Goal: Task Accomplishment & Management: Manage account settings

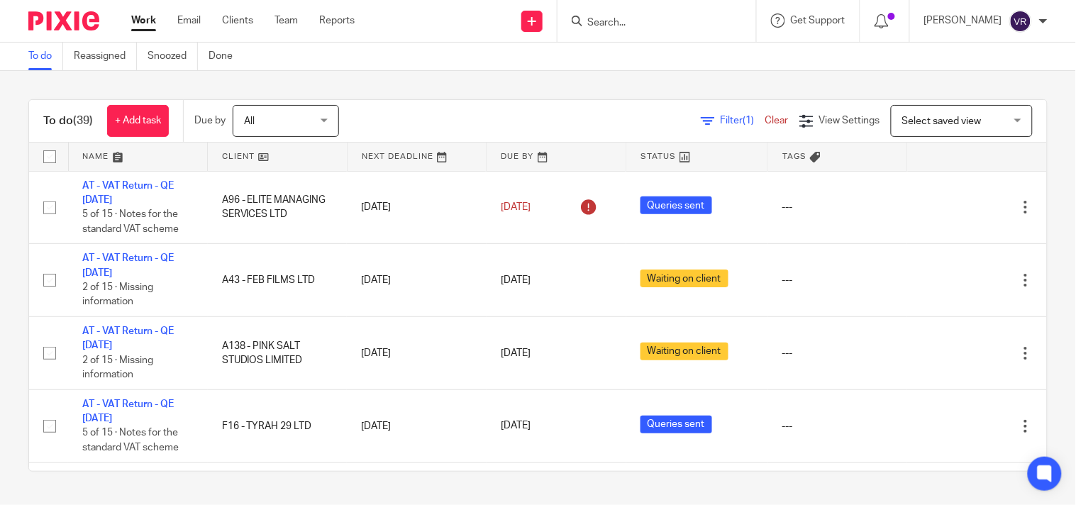
scroll to position [2239, 0]
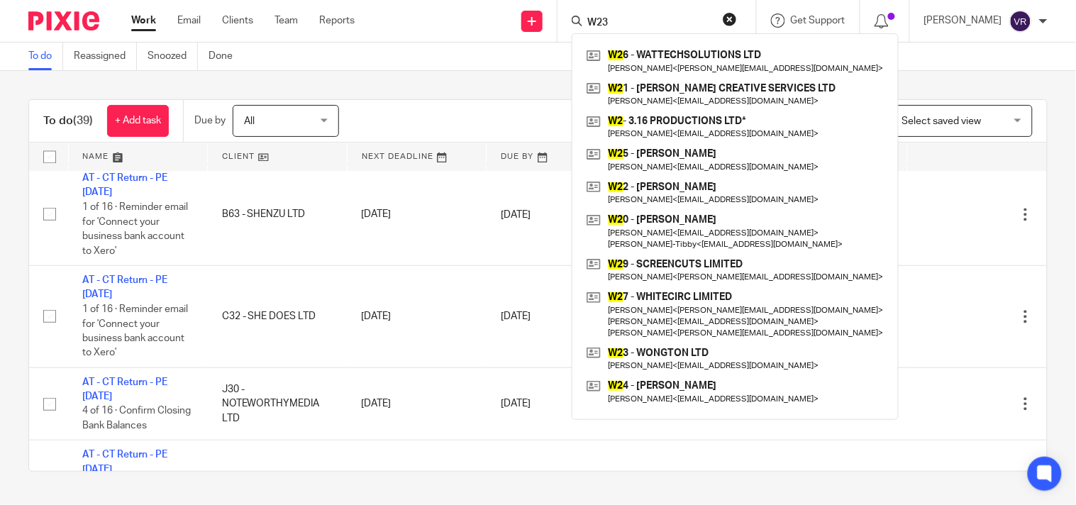
type input "W23"
click button "submit" at bounding box center [0, 0] width 0 height 0
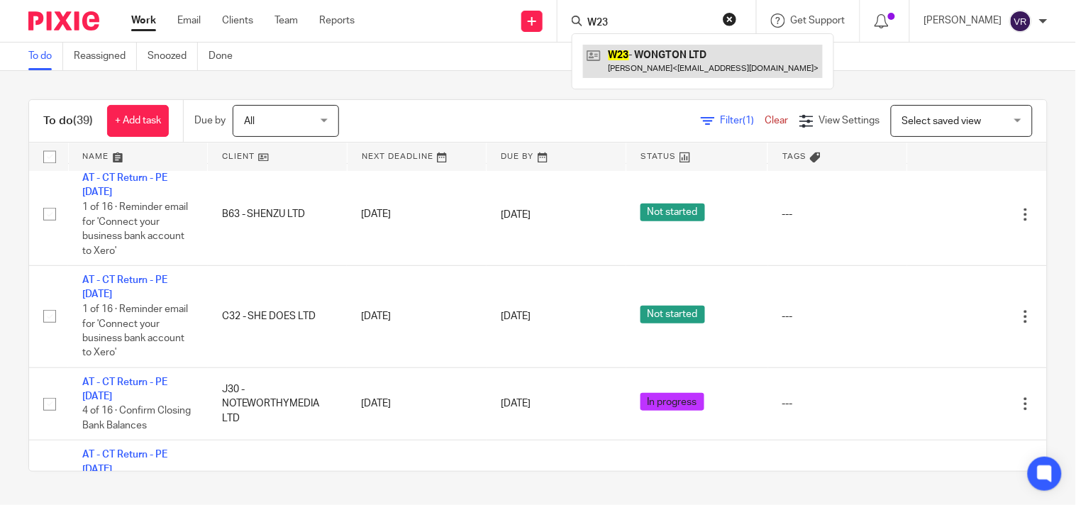
click at [685, 55] on link at bounding box center [703, 61] width 240 height 33
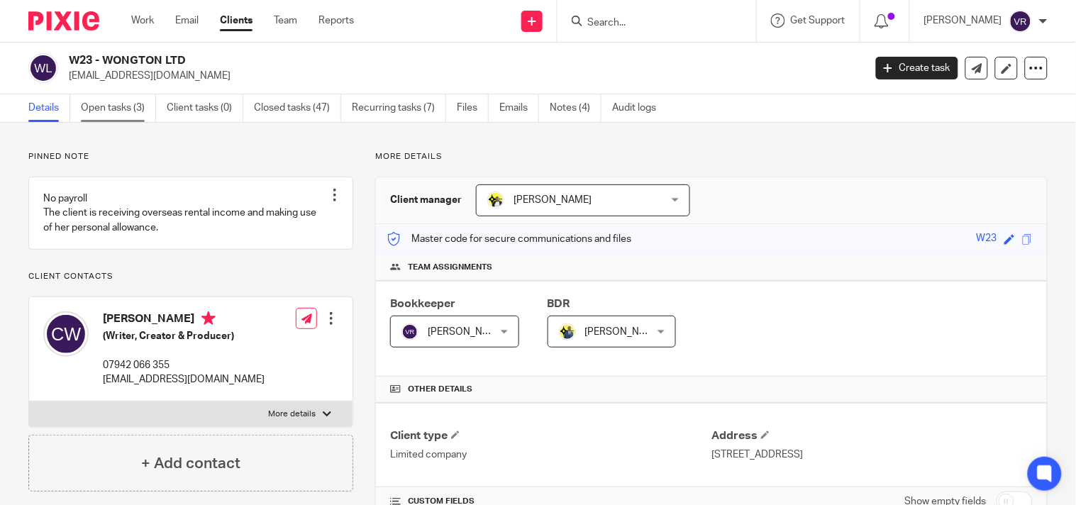
click at [107, 114] on link "Open tasks (3)" at bounding box center [118, 108] width 75 height 28
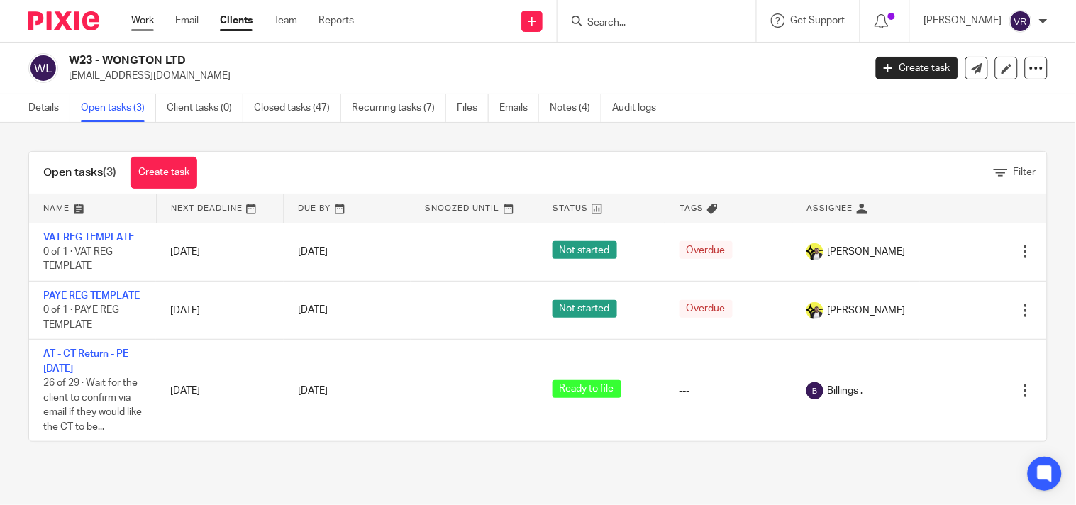
click at [150, 21] on link "Work" at bounding box center [142, 20] width 23 height 14
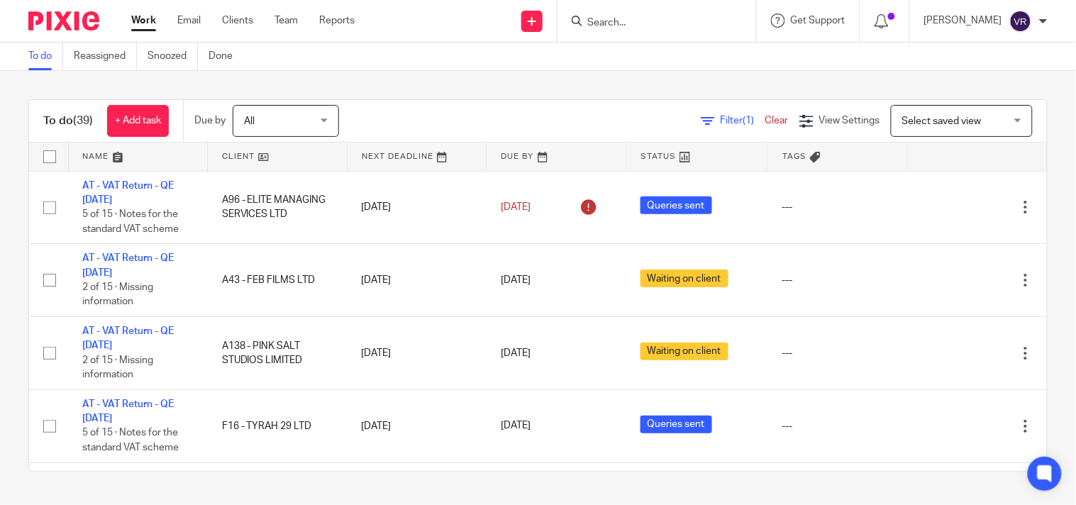
click at [580, 82] on div "To do (39) + Add task Due by All All Today Tomorrow This week Next week This mo…" at bounding box center [538, 285] width 1076 height 429
click at [573, 94] on div "To do (39) + Add task Due by All All Today Tomorrow This week Next week This mo…" at bounding box center [538, 285] width 1076 height 429
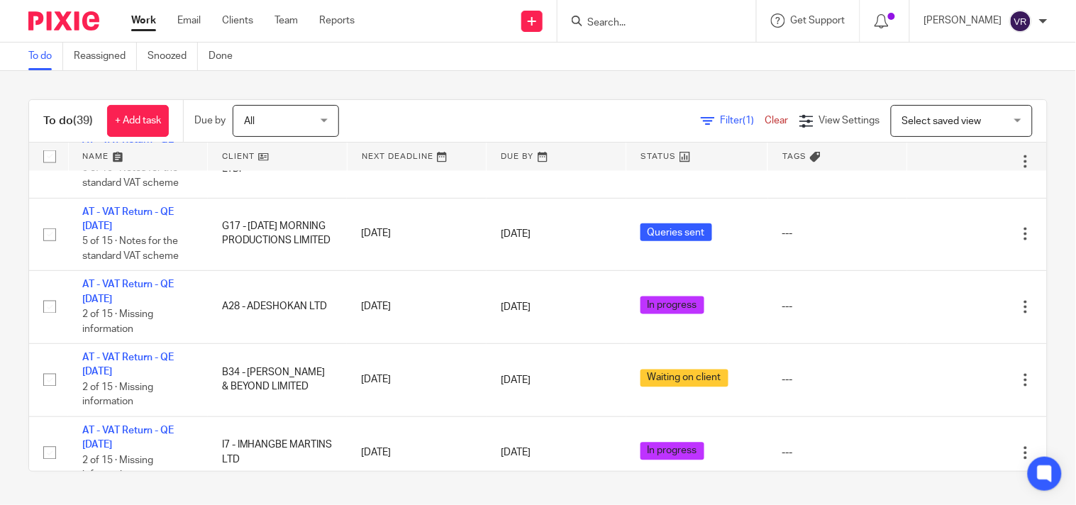
click at [150, 28] on link "Work" at bounding box center [143, 20] width 25 height 14
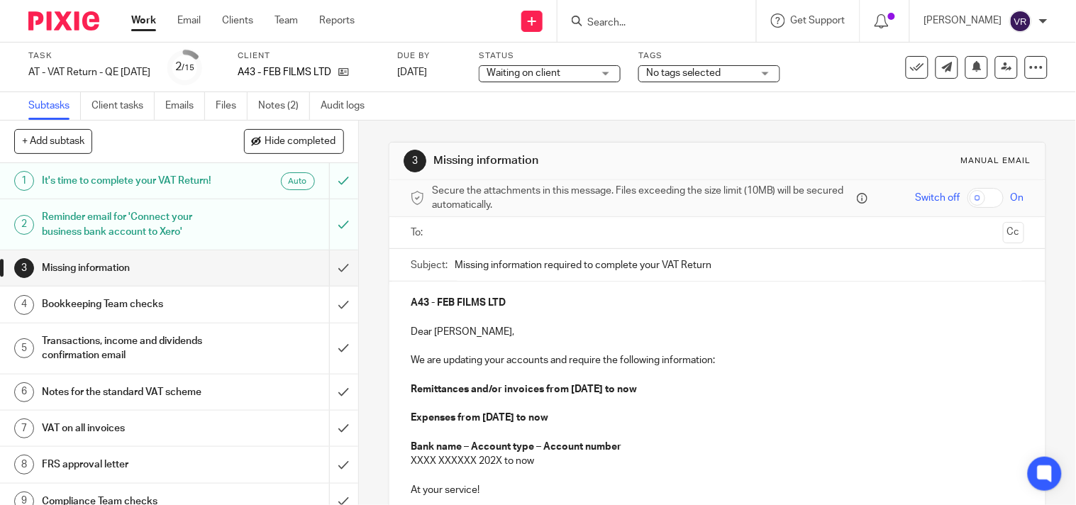
click at [273, 104] on link "Notes (2)" at bounding box center [284, 106] width 52 height 28
click at [328, 277] on input "submit" at bounding box center [179, 267] width 358 height 35
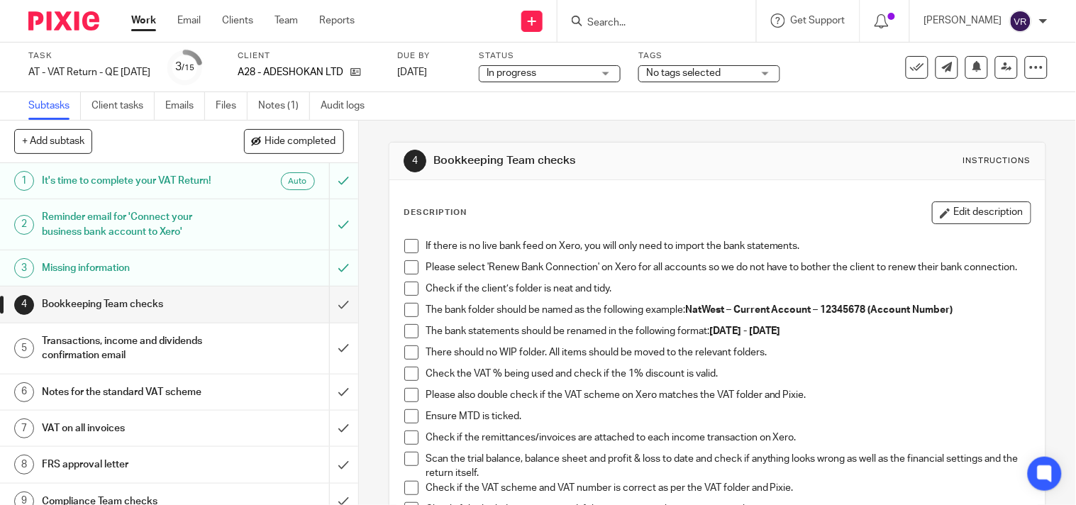
click at [406, 244] on span at bounding box center [411, 246] width 14 height 14
click at [412, 264] on span at bounding box center [411, 267] width 14 height 14
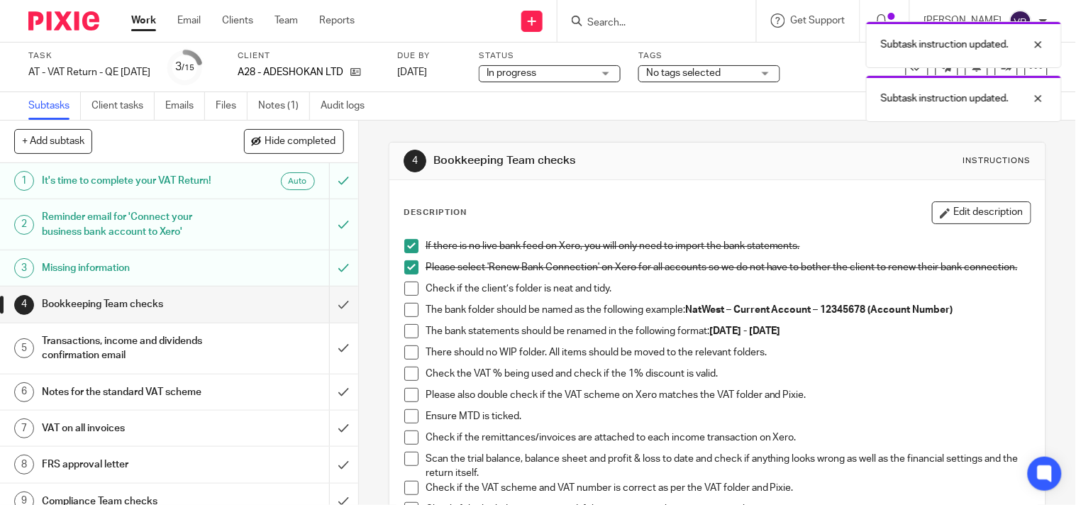
click at [410, 291] on span at bounding box center [411, 289] width 14 height 14
click at [409, 312] on span at bounding box center [411, 310] width 14 height 14
click at [408, 338] on span at bounding box center [411, 331] width 14 height 14
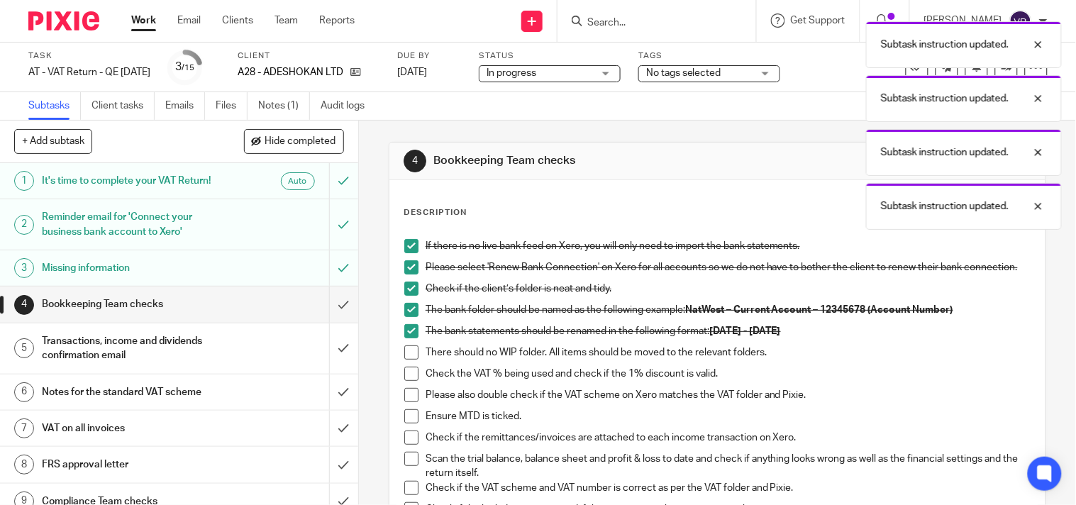
click at [409, 346] on li "The bank statements should be renamed in the following format: 01st June 2025 -…" at bounding box center [717, 334] width 627 height 21
click at [409, 367] on li "There should no WIP folder. All items should be moved to the relevant folders." at bounding box center [717, 356] width 627 height 21
click at [408, 360] on span at bounding box center [411, 353] width 14 height 14
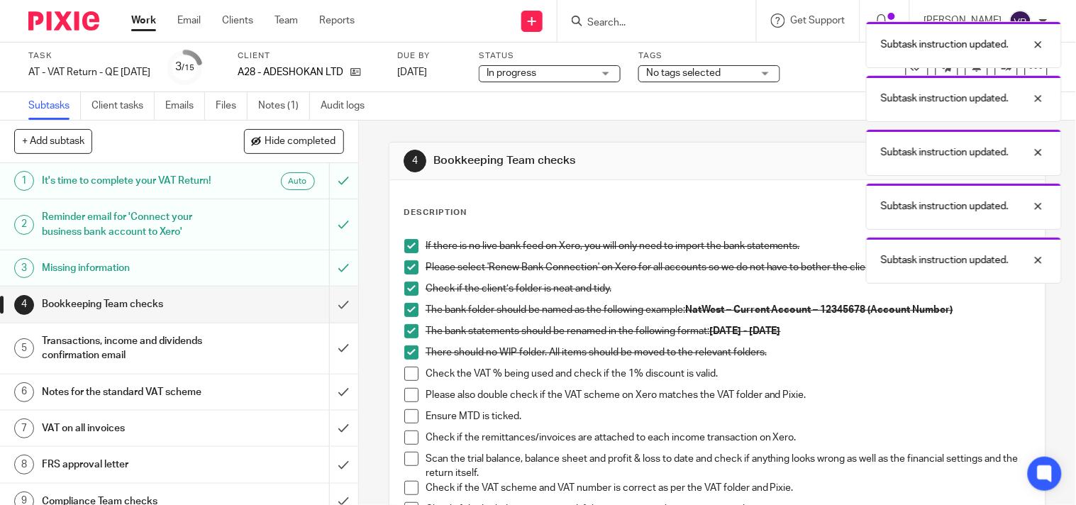
click at [408, 378] on span at bounding box center [411, 374] width 14 height 14
click at [405, 388] on li "Check the VAT % being used and check if the 1% discount is valid." at bounding box center [717, 377] width 627 height 21
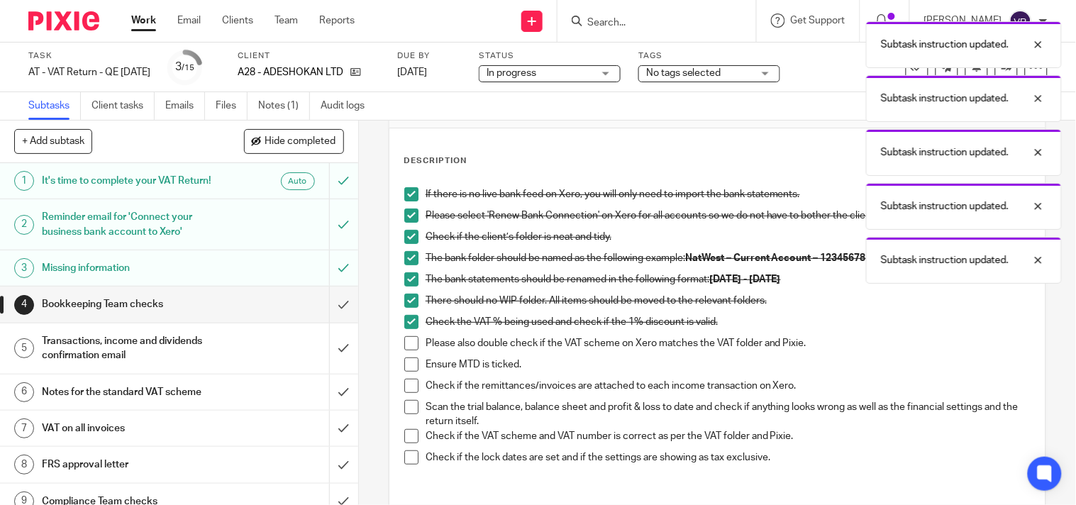
scroll to position [79, 0]
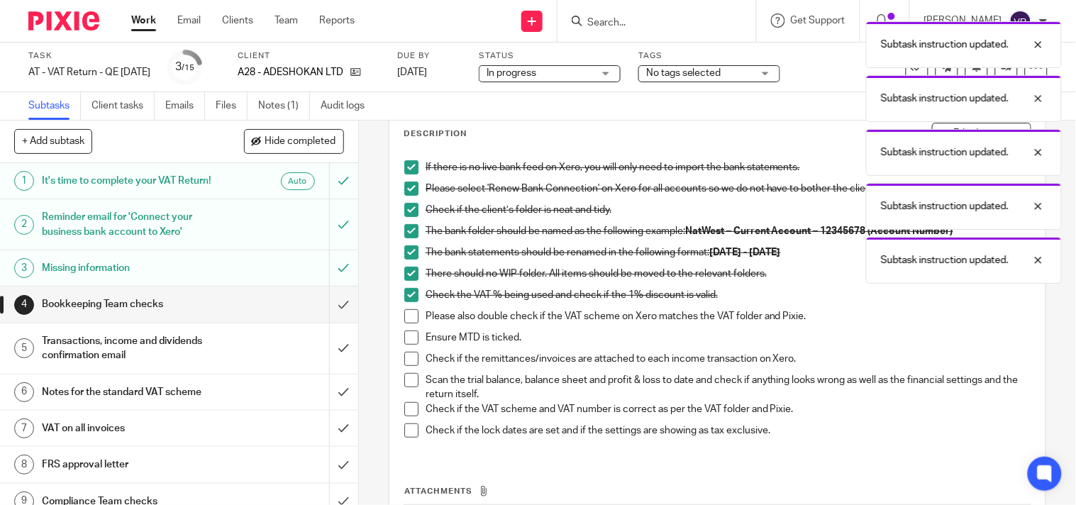
click at [406, 324] on span at bounding box center [411, 316] width 14 height 14
click at [407, 339] on span at bounding box center [411, 338] width 14 height 14
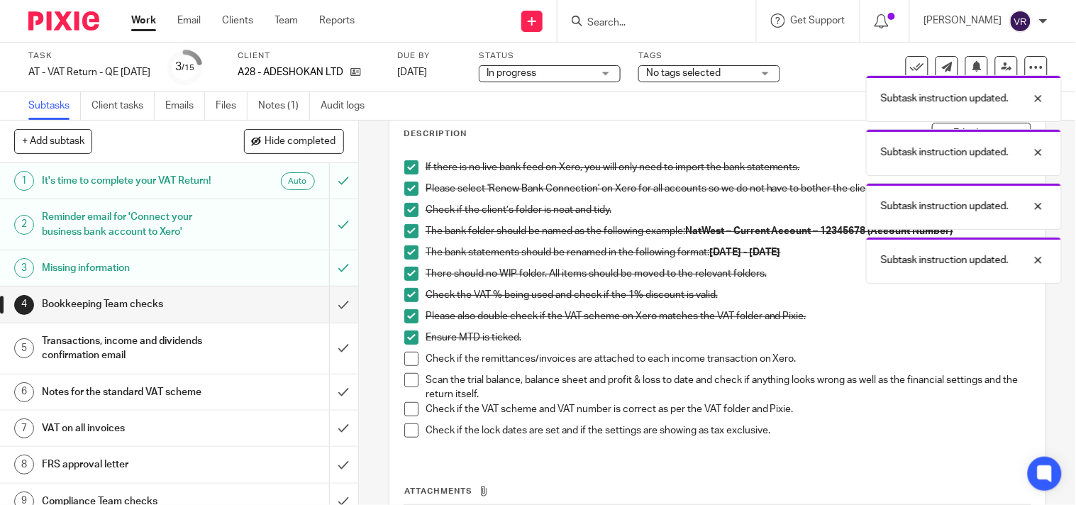
click at [407, 366] on span at bounding box center [411, 359] width 14 height 14
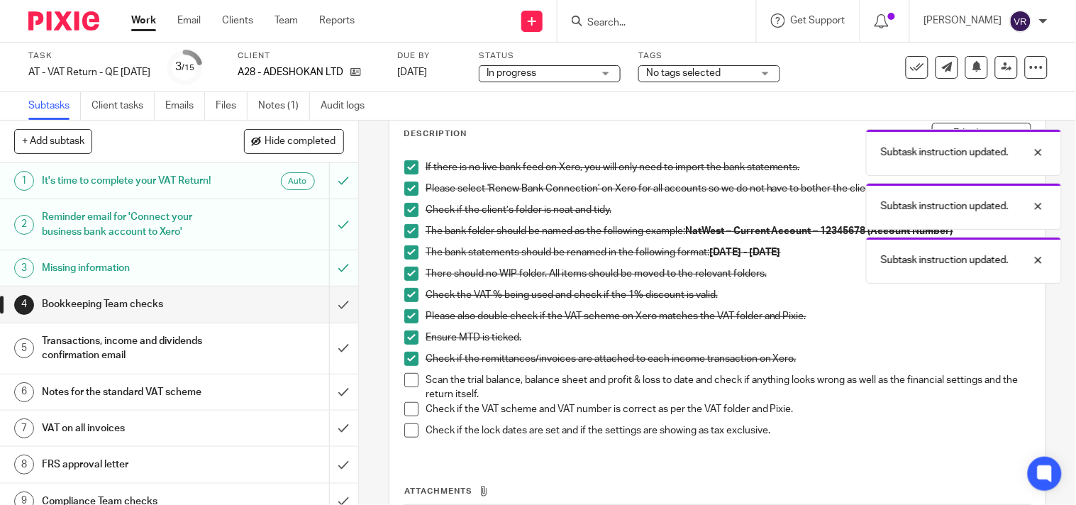
click at [407, 385] on span at bounding box center [411, 380] width 14 height 14
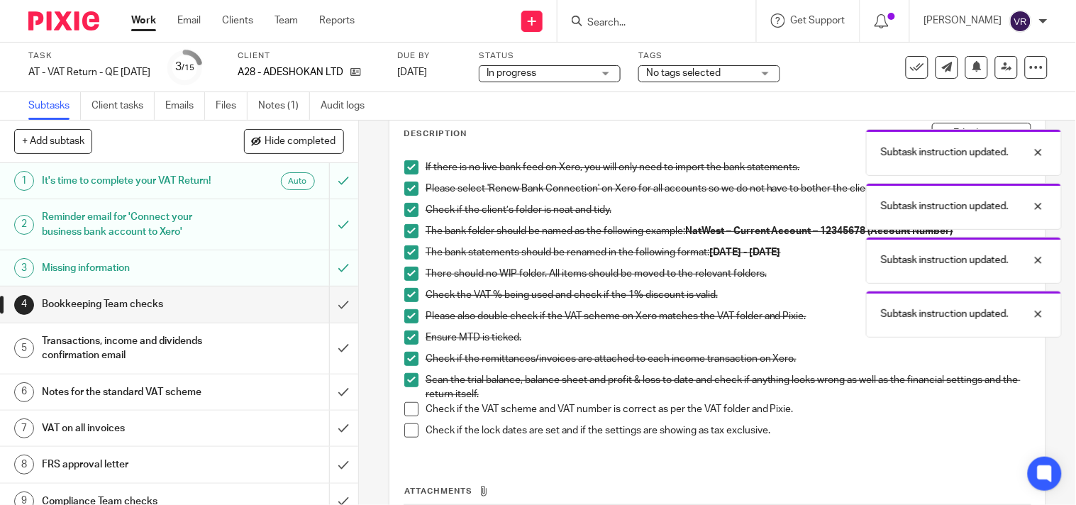
click at [404, 416] on span at bounding box center [411, 409] width 14 height 14
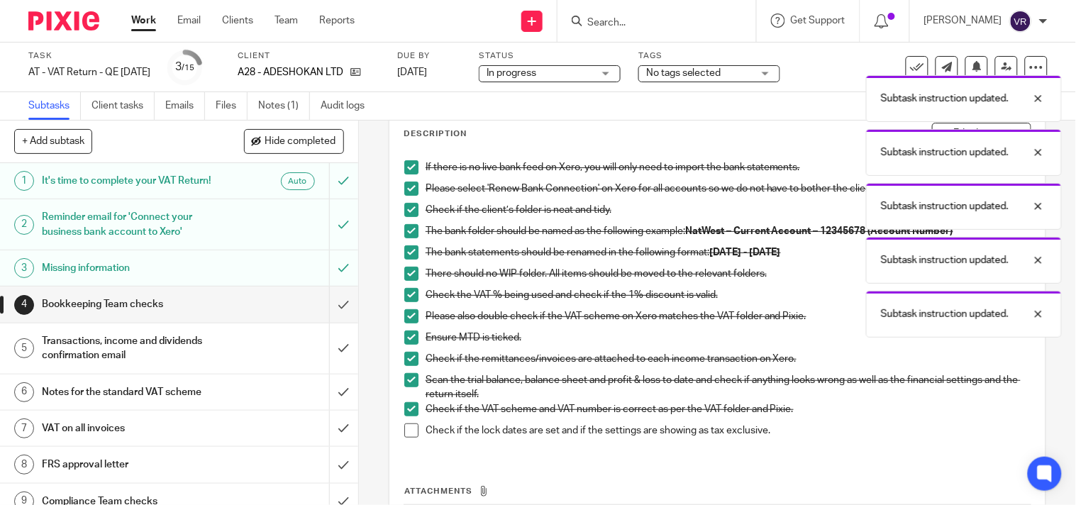
click at [404, 435] on span at bounding box center [411, 431] width 14 height 14
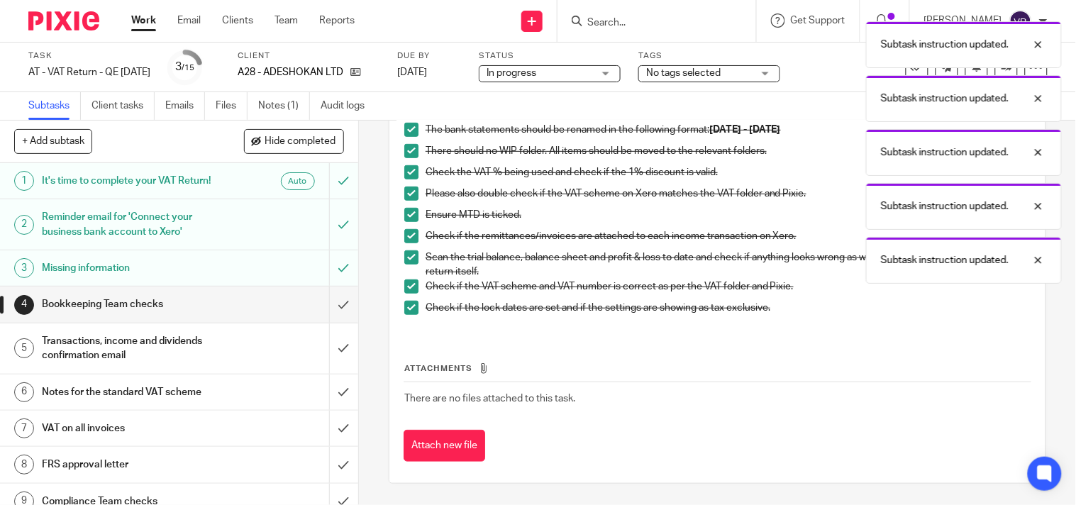
scroll to position [209, 0]
click at [335, 309] on input "submit" at bounding box center [179, 304] width 358 height 35
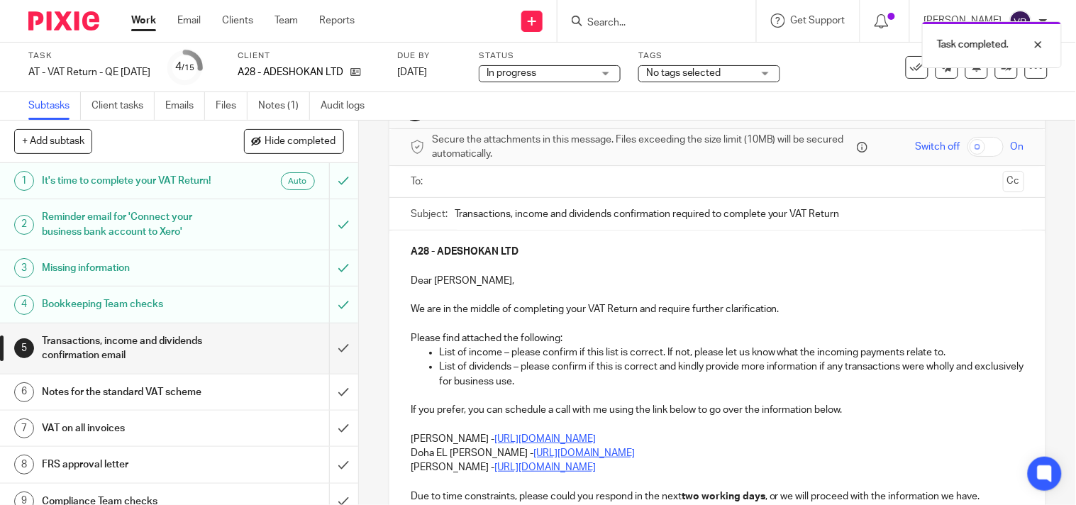
scroll to position [79, 0]
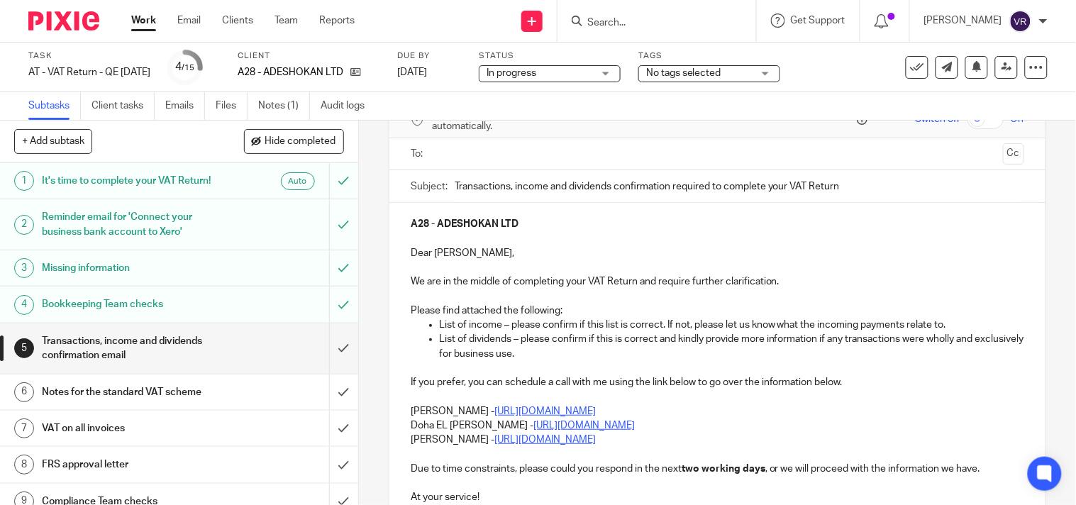
click at [422, 338] on ul "List of dividends – please confirm if this is correct and kindly provide more i…" at bounding box center [718, 346] width 614 height 29
click at [439, 341] on li "List of dividends – please confirm if this is correct and kindly provide more i…" at bounding box center [731, 346] width 585 height 29
click at [439, 342] on li "List of dividends – please confirm if this is correct and kindly provide more i…" at bounding box center [731, 346] width 585 height 29
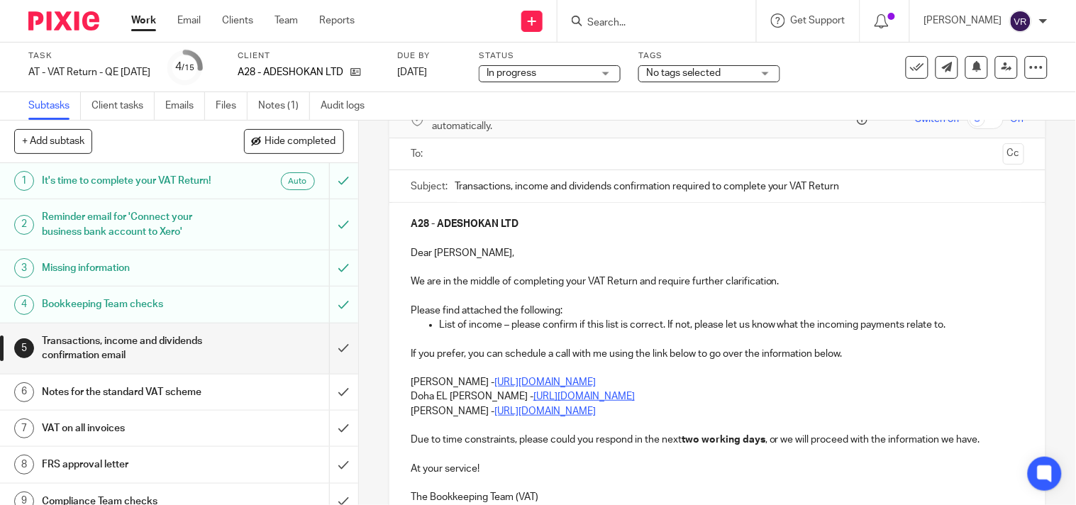
drag, startPoint x: 546, startPoint y: 185, endPoint x: 611, endPoint y: 183, distance: 64.6
click at [611, 183] on input "Transactions, income and dividends confirmation required to complete your VAT R…" at bounding box center [740, 186] width 570 height 32
click at [505, 186] on input "Transactions, income confirmation required to complete your VAT Return" at bounding box center [740, 186] width 570 height 32
type input "Transactions and income confirmation required to complete your VAT Return"
click at [402, 395] on div "A28 - ADESHOKAN LTD Dear [PERSON_NAME], We are in the middle of completing your…" at bounding box center [718, 359] width 656 height 312
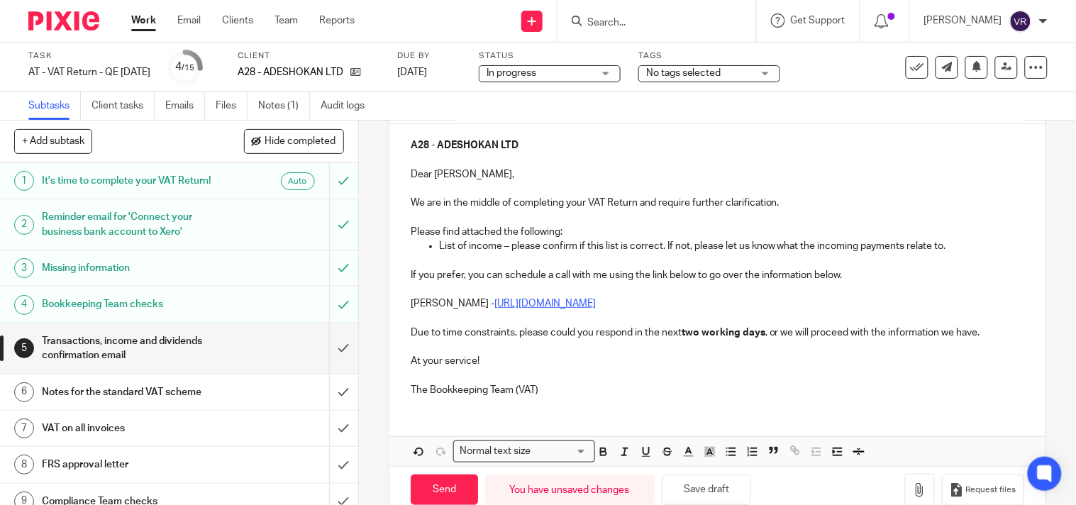
scroll to position [188, 0]
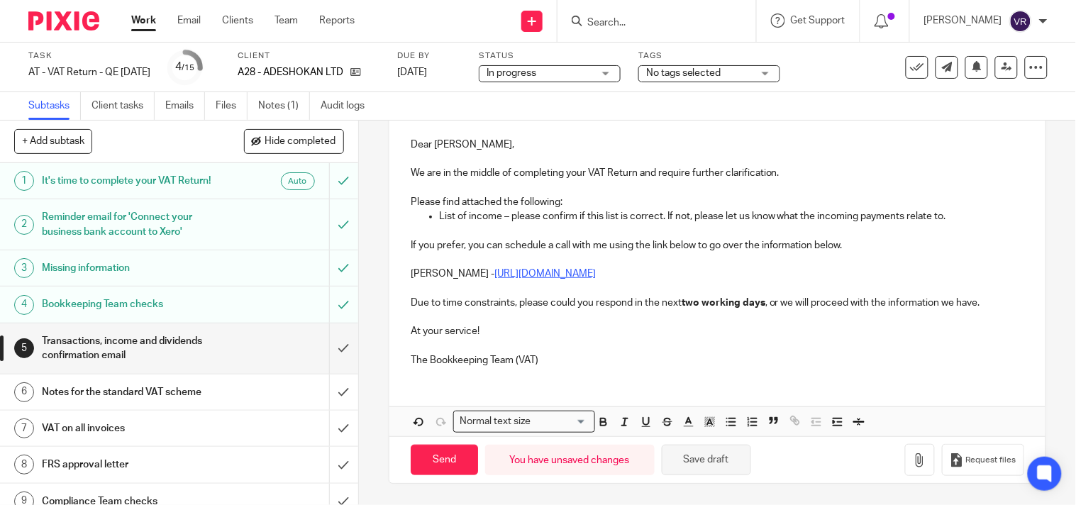
click at [714, 465] on button "Save draft" at bounding box center [706, 460] width 89 height 31
click at [707, 451] on button "Save draft" at bounding box center [706, 460] width 89 height 31
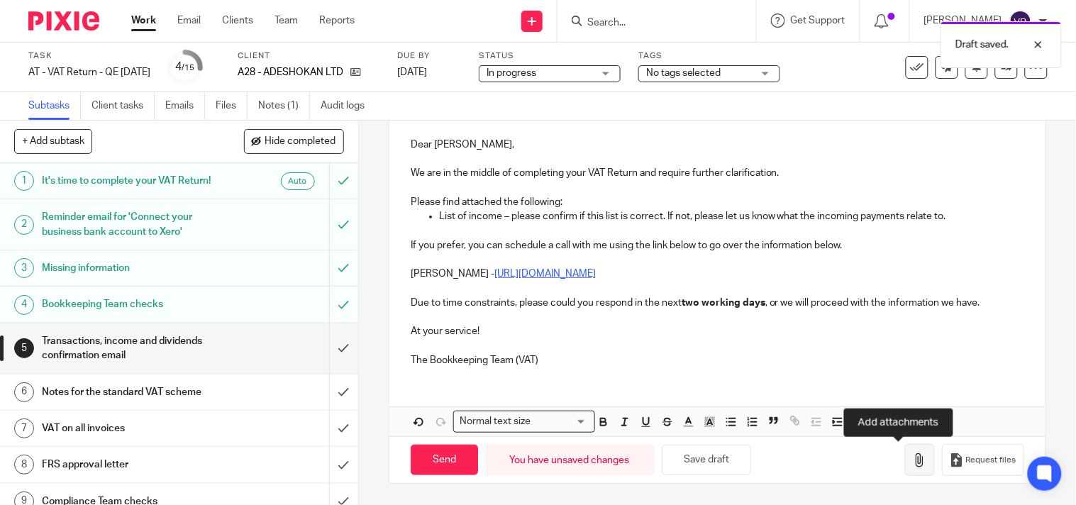
click at [913, 455] on icon "button" at bounding box center [920, 460] width 14 height 14
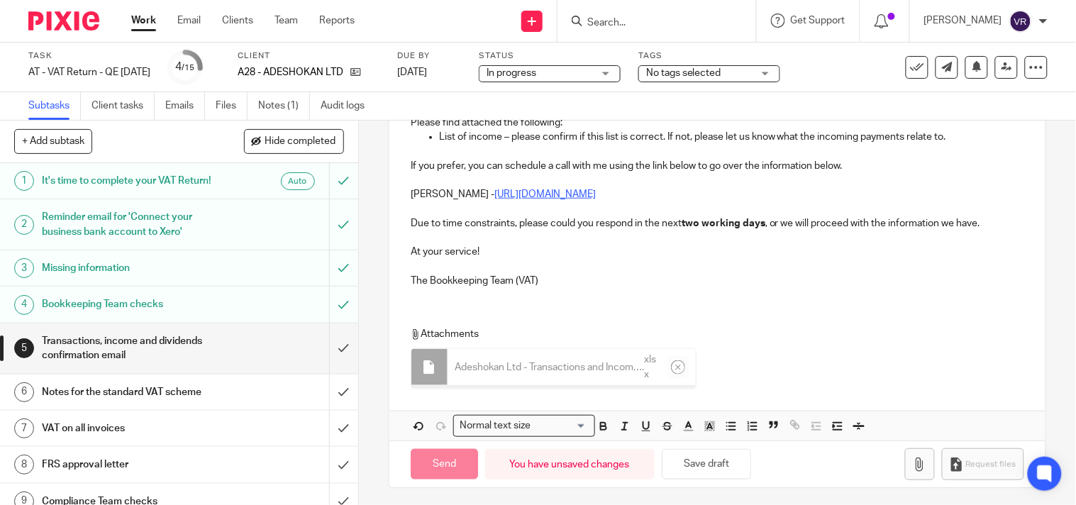
scroll to position [268, 0]
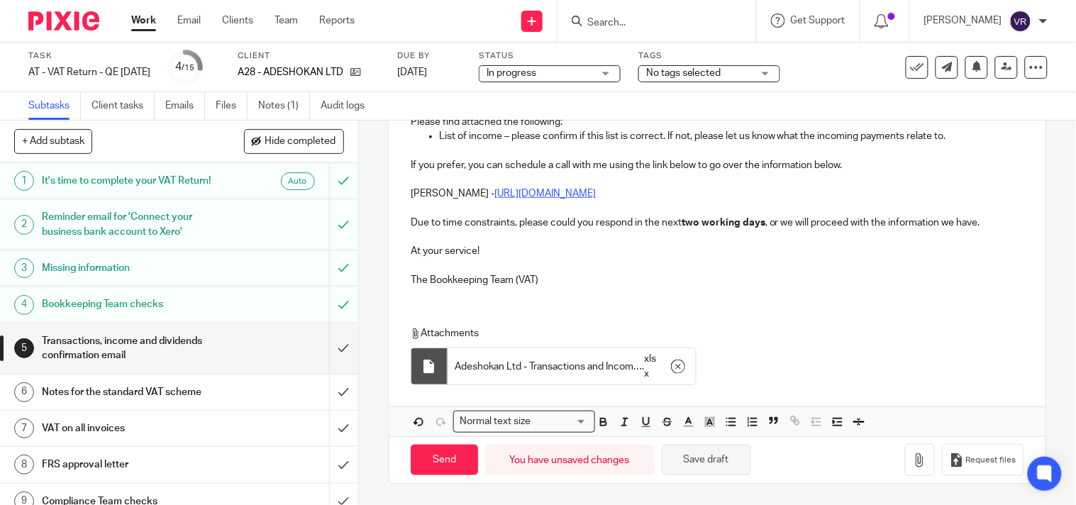
click at [721, 465] on button "Save draft" at bounding box center [706, 460] width 89 height 31
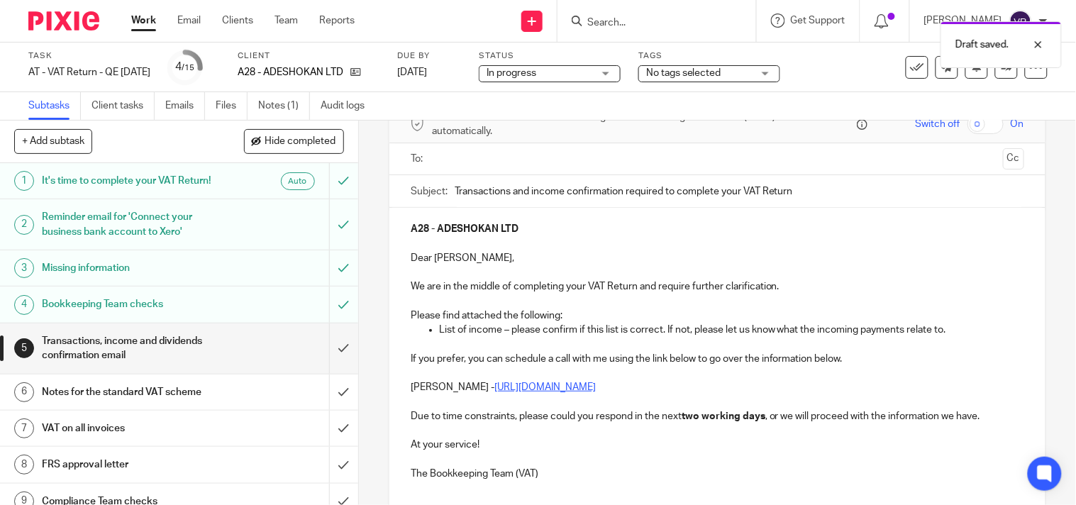
scroll to position [32, 0]
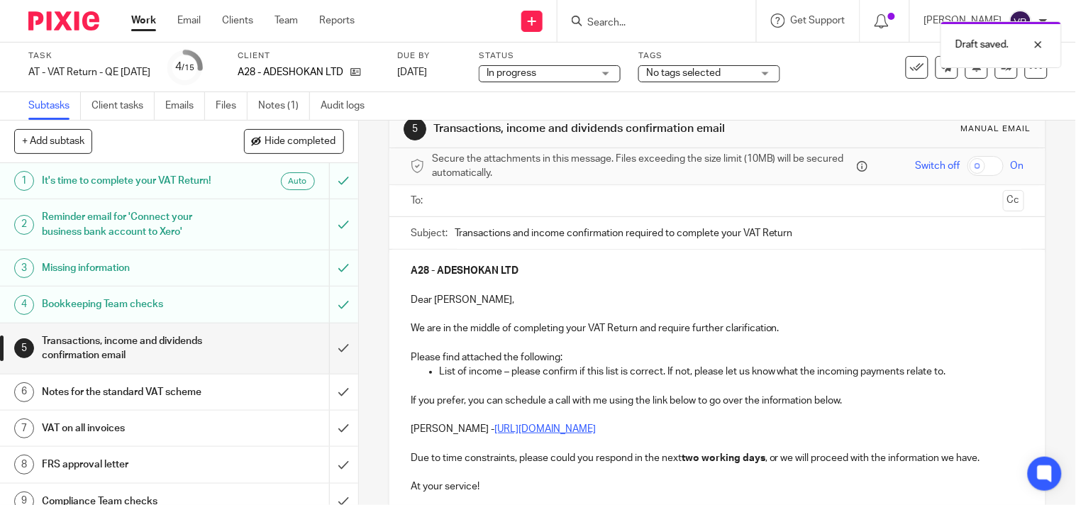
click at [597, 202] on input "text" at bounding box center [717, 201] width 561 height 16
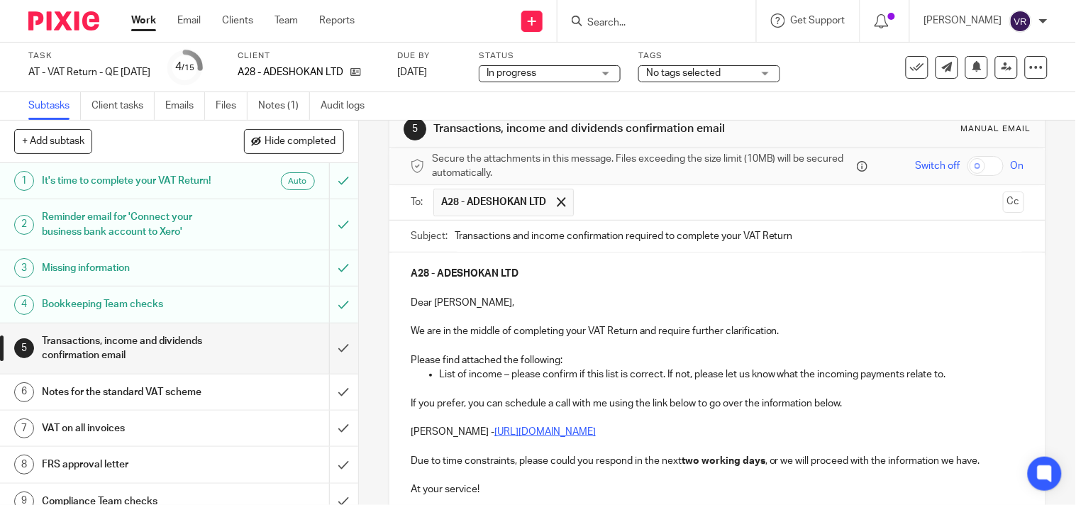
click at [621, 74] on div "In progress In progress" at bounding box center [550, 73] width 142 height 17
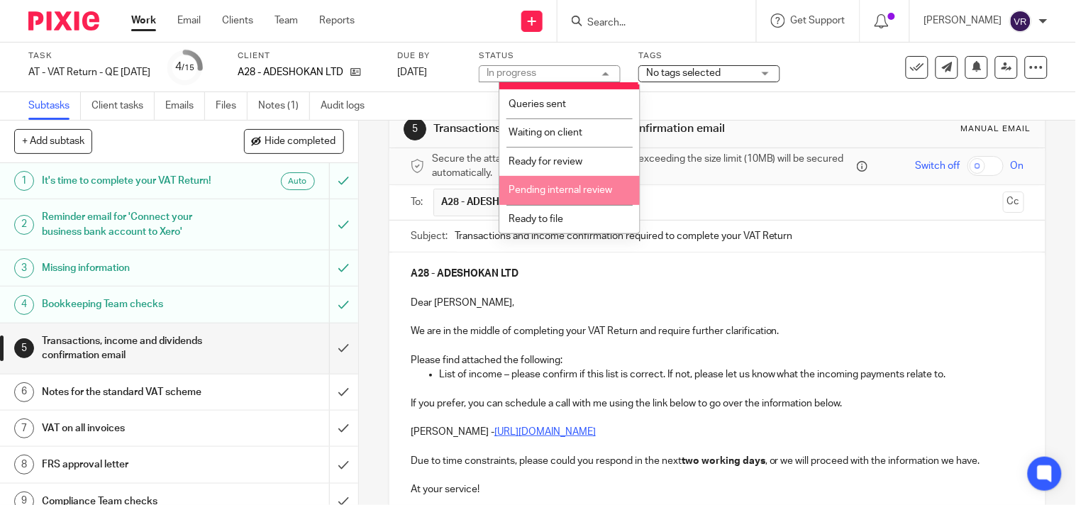
scroll to position [81, 0]
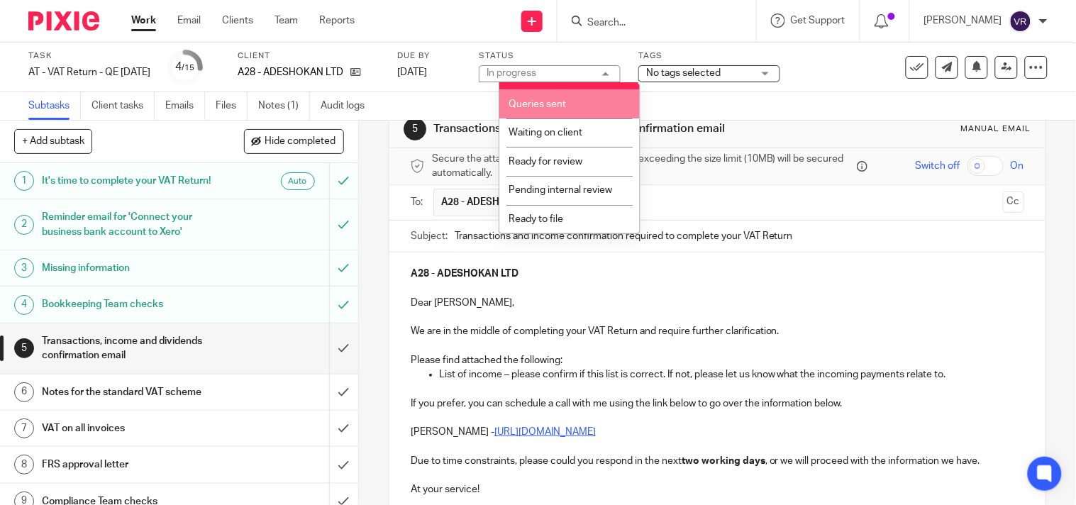
click at [576, 105] on li "Queries sent" at bounding box center [570, 103] width 140 height 29
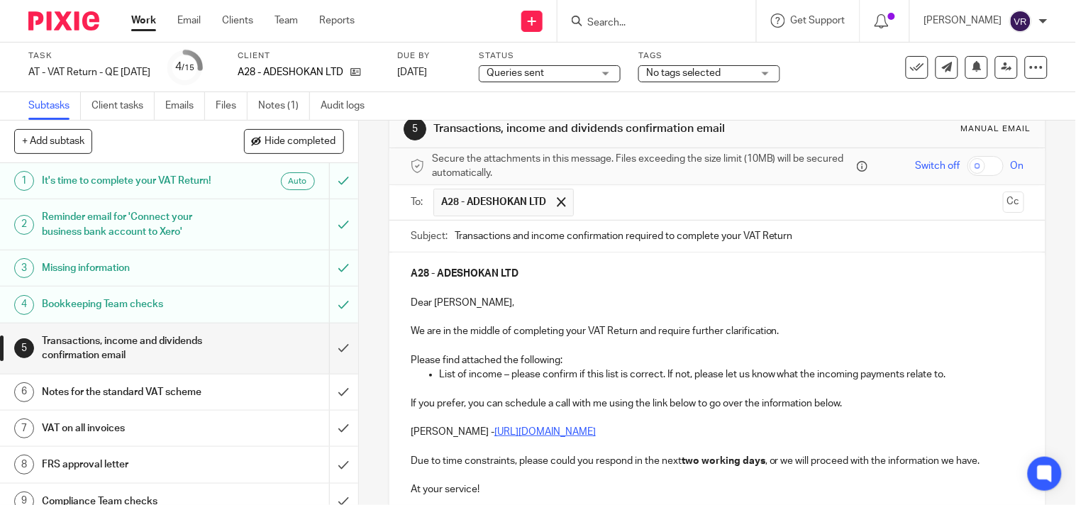
scroll to position [272, 0]
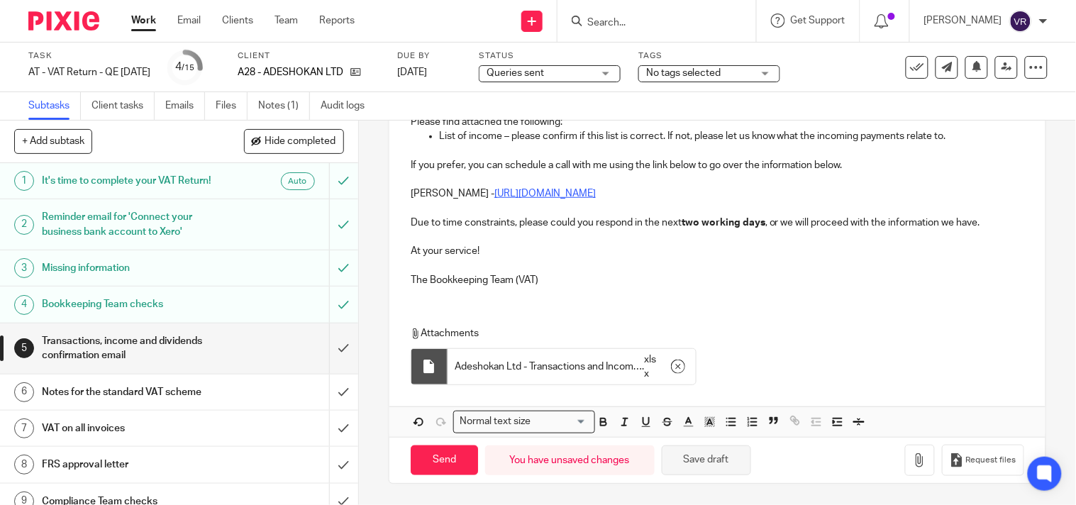
click at [700, 463] on button "Save draft" at bounding box center [706, 461] width 89 height 31
click at [433, 458] on input "Send" at bounding box center [444, 461] width 67 height 31
type input "Sent"
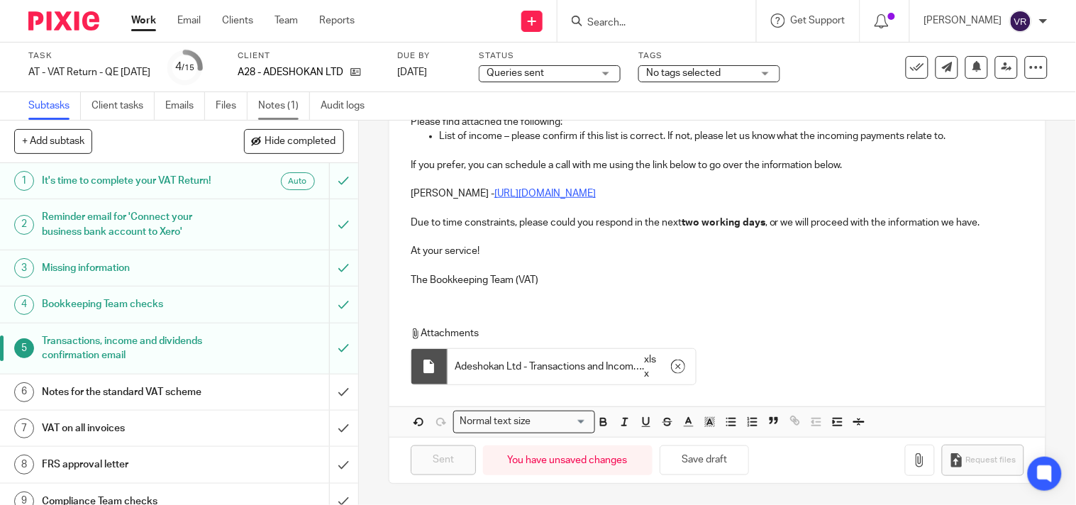
click at [289, 109] on link "Notes (1)" at bounding box center [284, 106] width 52 height 28
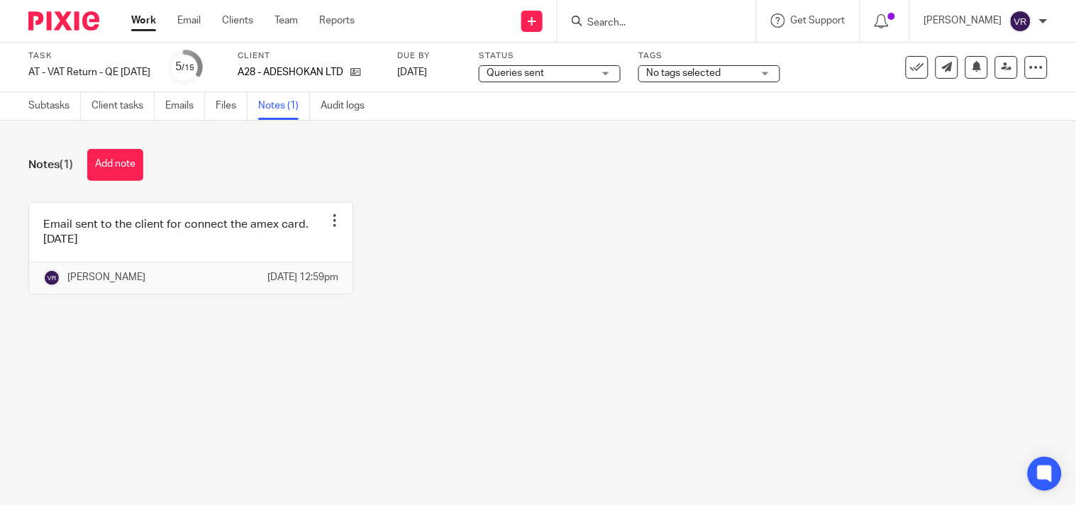
click at [133, 158] on button "Add note" at bounding box center [115, 165] width 56 height 32
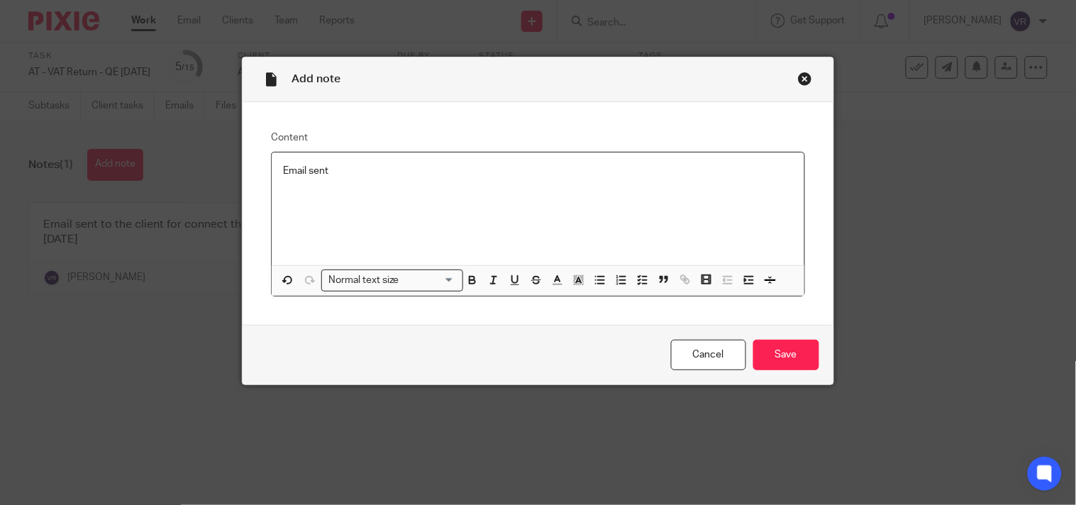
click at [283, 173] on p "Email sent" at bounding box center [537, 171] width 509 height 14
click at [368, 167] on p "QOT Email sent" at bounding box center [537, 171] width 509 height 14
click at [350, 174] on p "QOT Email sent to the client . 17.09.2025" at bounding box center [537, 171] width 509 height 14
click at [485, 174] on p "QOT Email sent to the client . 17.09.2025" at bounding box center [537, 171] width 509 height 14
click at [792, 356] on input "Save" at bounding box center [787, 355] width 66 height 31
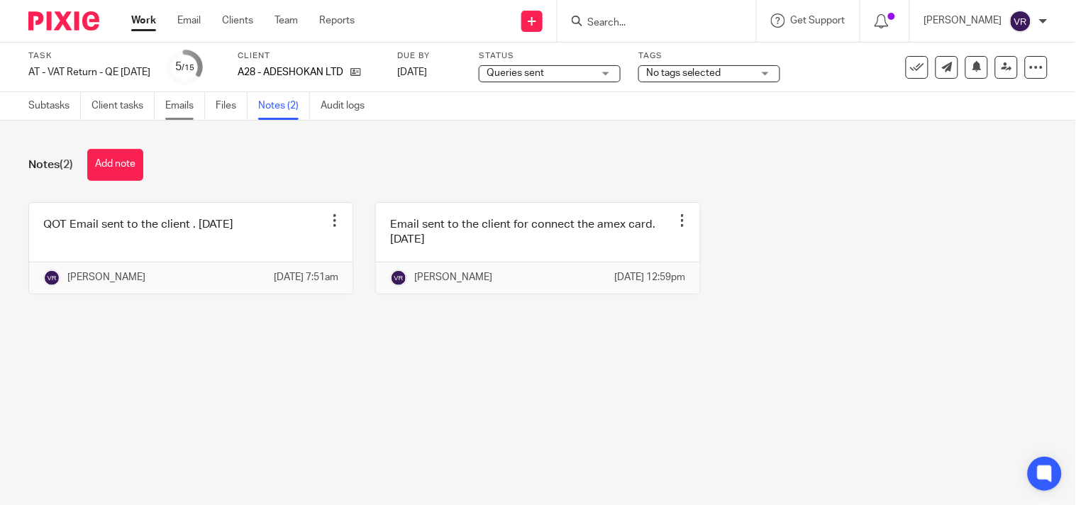
click at [178, 109] on link "Emails" at bounding box center [185, 106] width 40 height 28
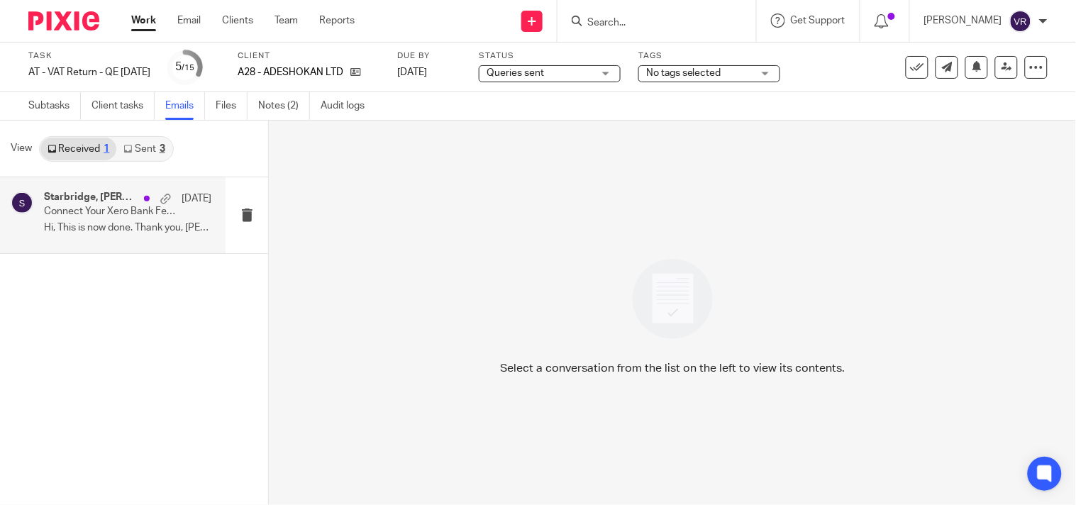
click at [109, 234] on p "Hi, This is now done. Thank you, Ann ..." at bounding box center [127, 228] width 167 height 12
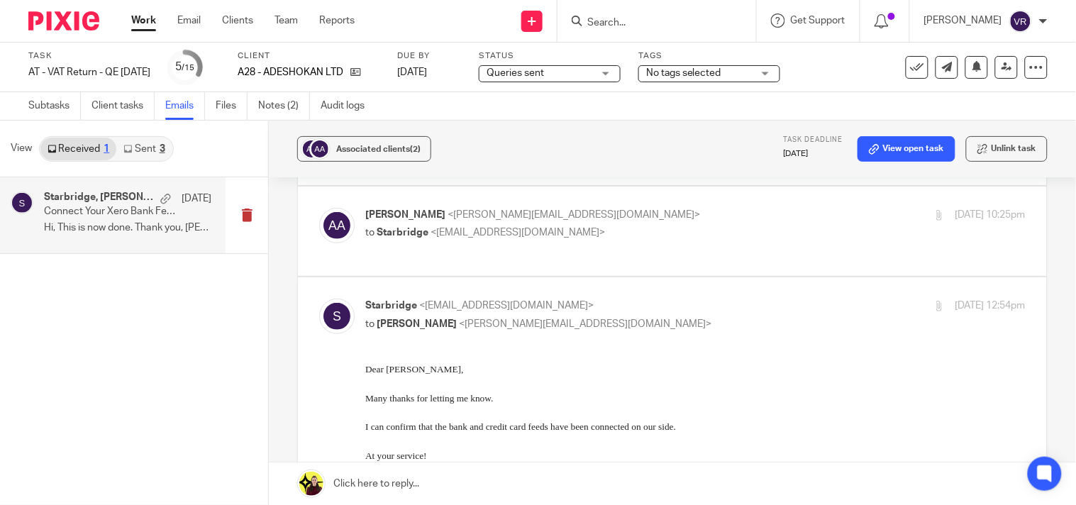
scroll to position [79, 0]
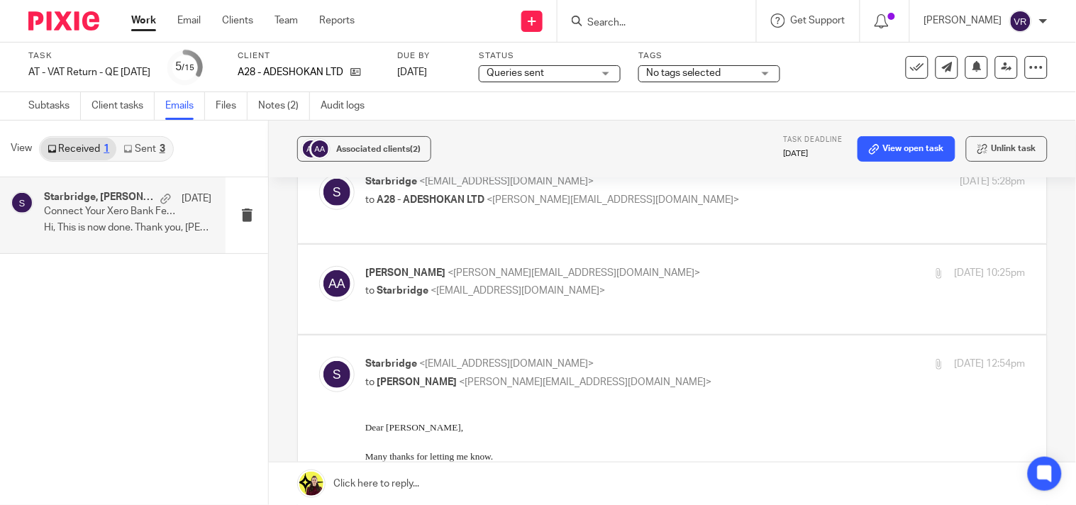
click at [140, 140] on link "Sent 3" at bounding box center [143, 149] width 55 height 23
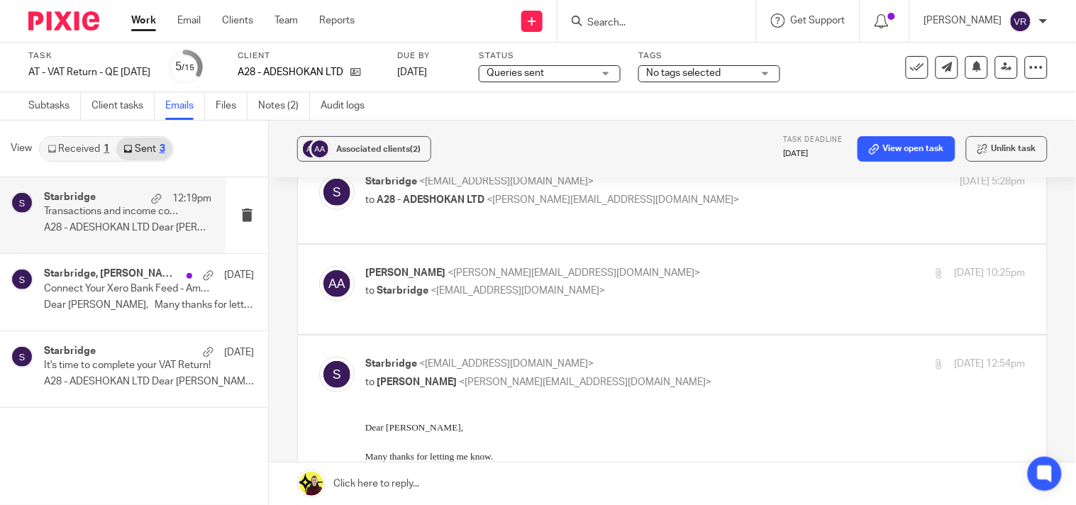
click at [104, 223] on p "A28 - ADESHOKAN LTD Dear Ann, We..." at bounding box center [127, 228] width 167 height 12
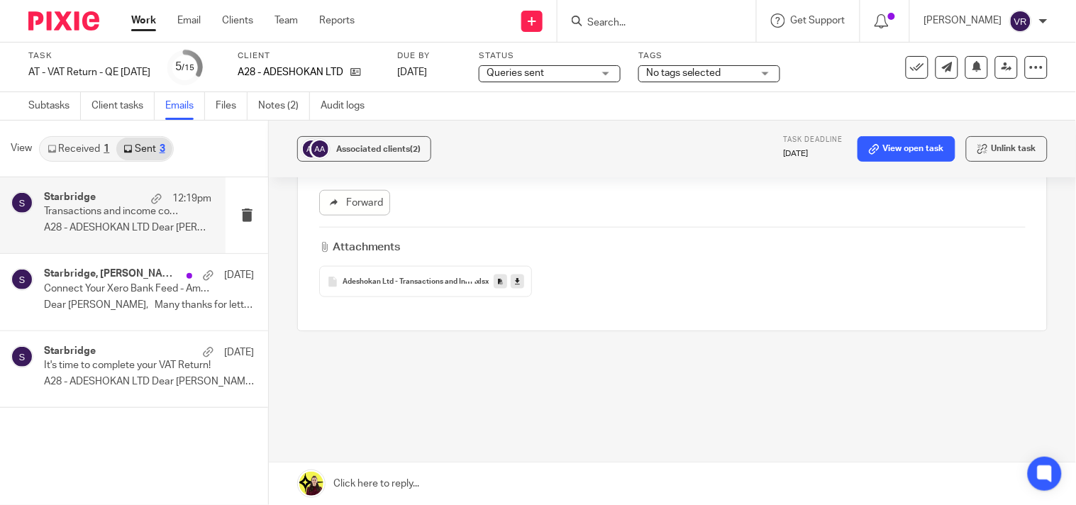
scroll to position [426, 0]
click at [408, 273] on span "Adeshokan Ltd - Transactions and Income confirmation" at bounding box center [409, 271] width 132 height 9
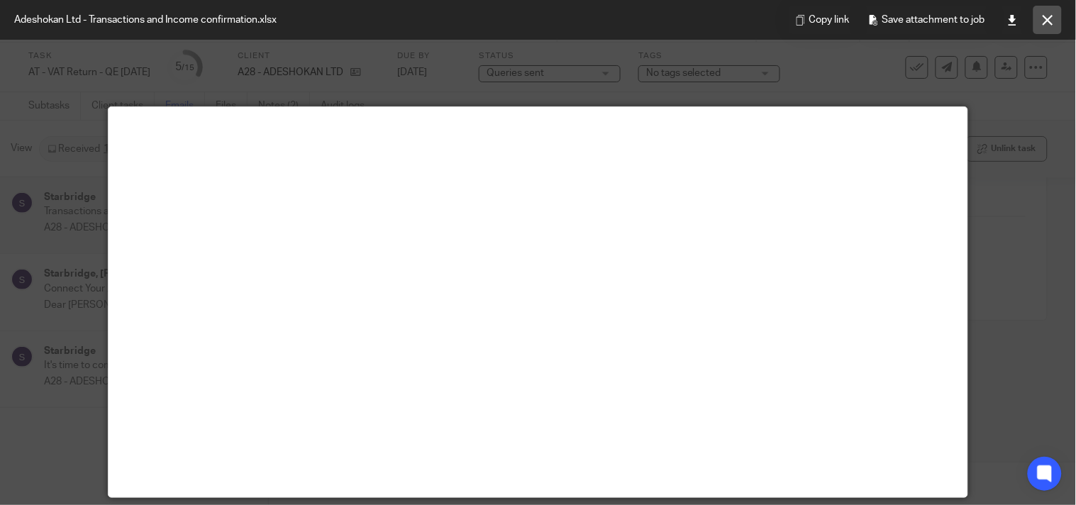
click at [1053, 23] on icon at bounding box center [1048, 20] width 11 height 11
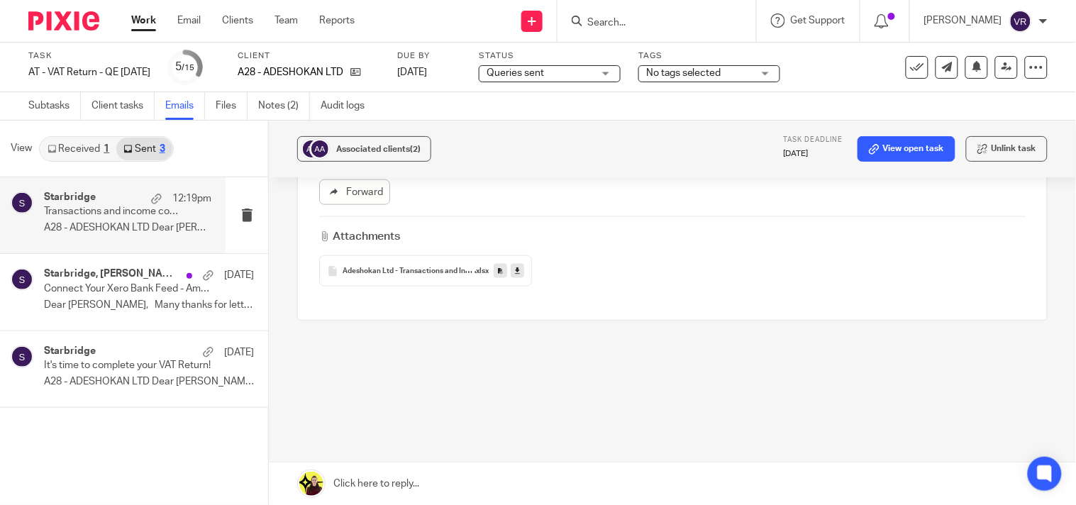
click at [518, 270] on link at bounding box center [517, 271] width 13 height 14
click at [782, 379] on div "Transactions and income confirmation required to complete your VAT Return Reply…" at bounding box center [672, 94] width 751 height 651
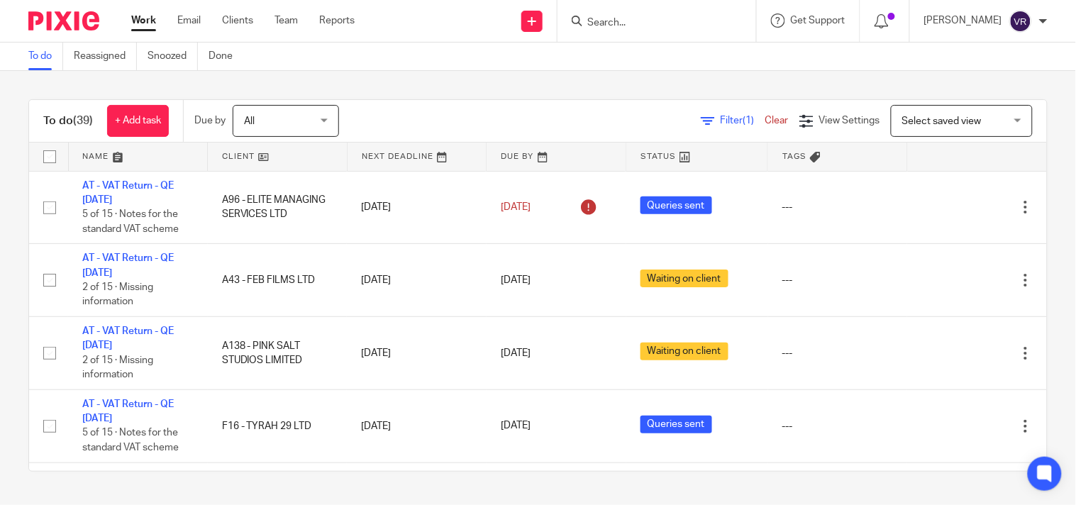
click at [138, 18] on link "Work" at bounding box center [143, 20] width 25 height 14
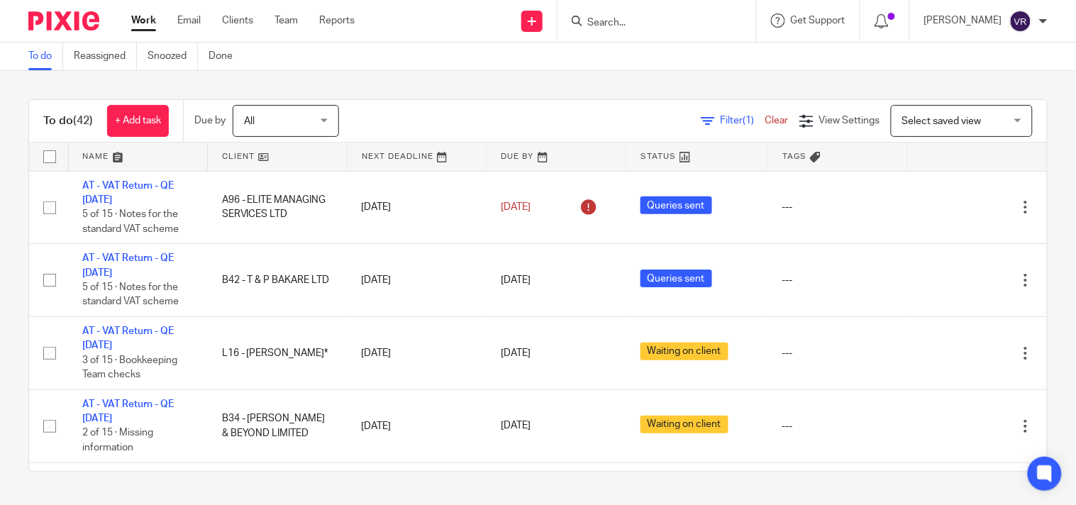
click at [637, 27] on input "Search" at bounding box center [650, 23] width 128 height 13
paste input "Oriki Ltd"
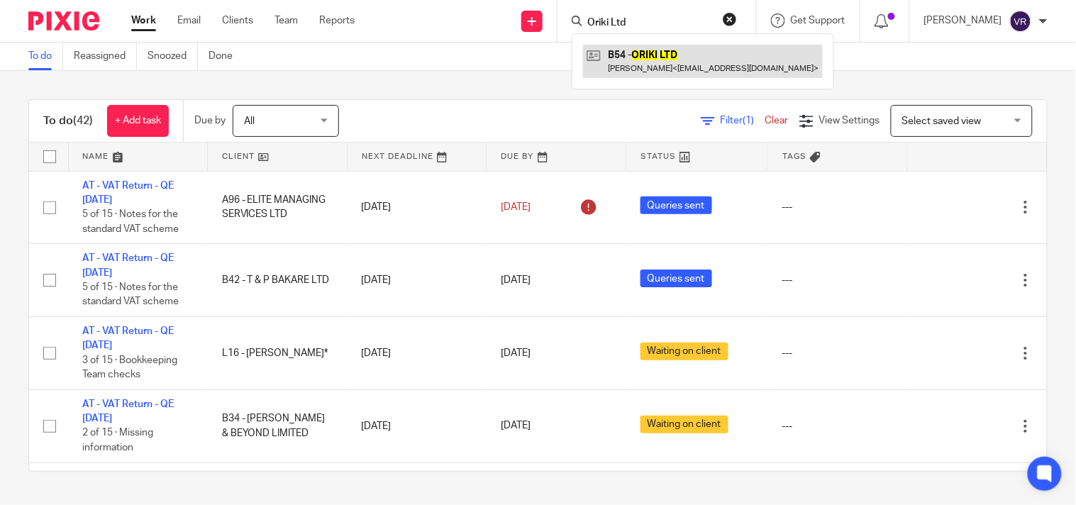
type input "Oriki Ltd"
click at [658, 57] on link at bounding box center [703, 61] width 240 height 33
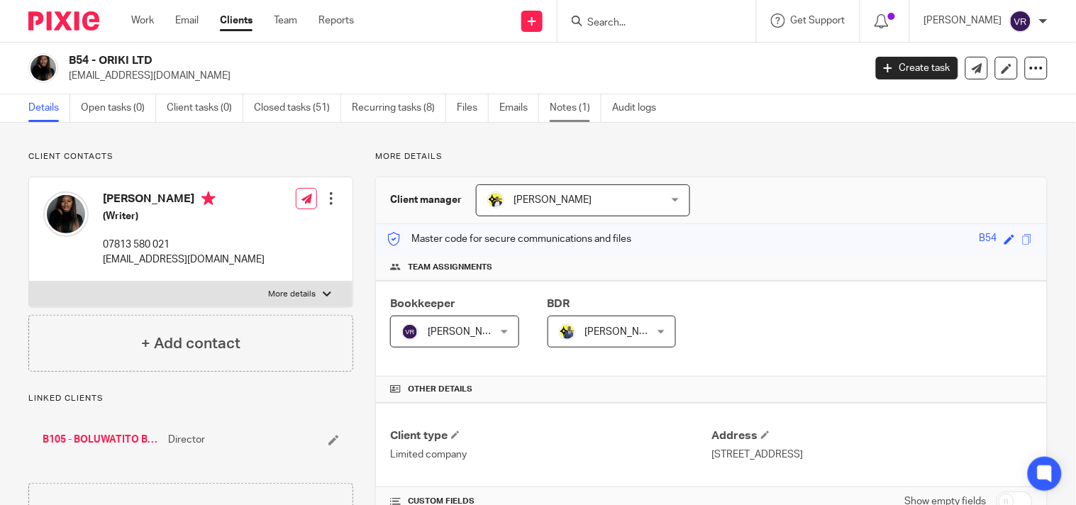
click at [566, 118] on link "Notes (1)" at bounding box center [576, 108] width 52 height 28
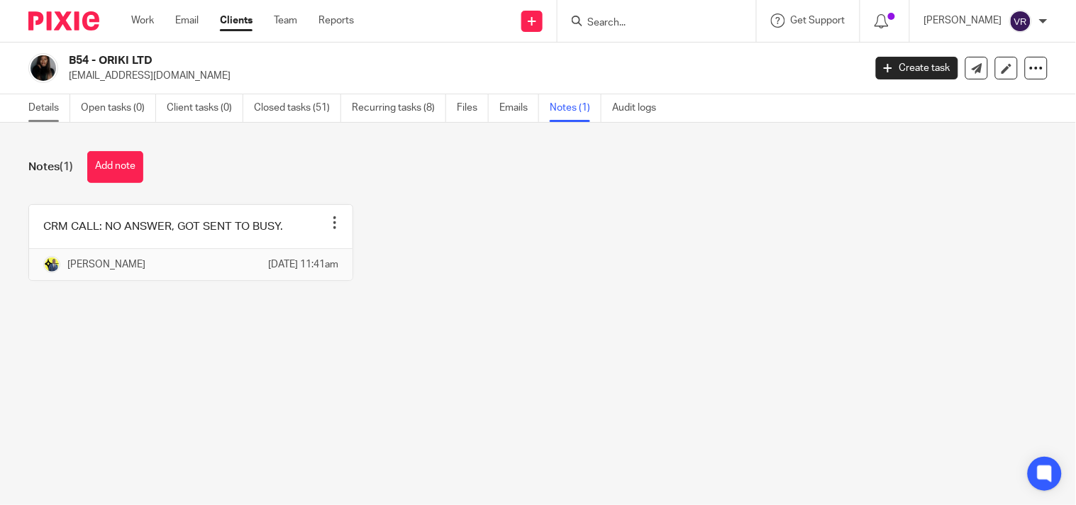
click at [28, 108] on link "Details" at bounding box center [49, 108] width 42 height 28
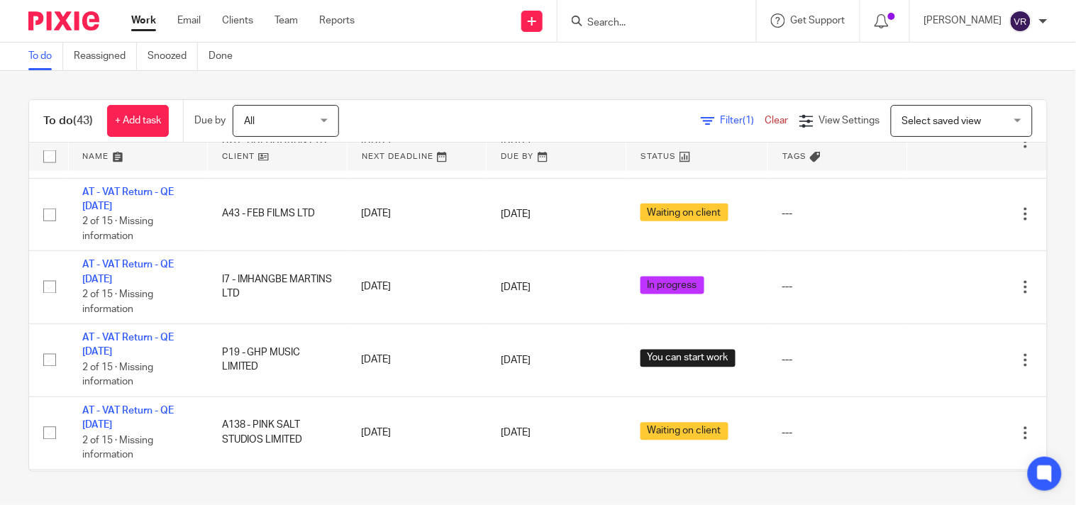
scroll to position [473, 0]
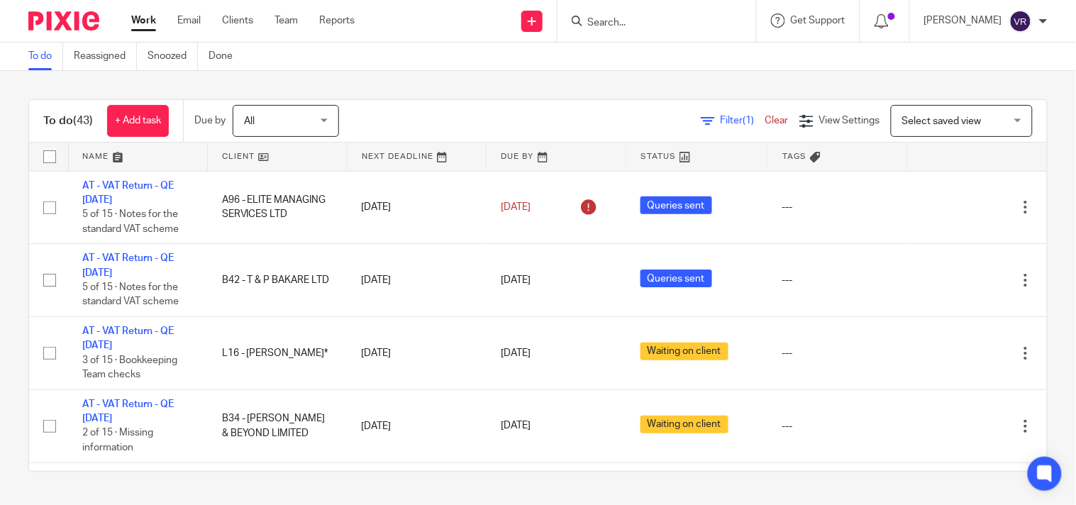
scroll to position [1809, 0]
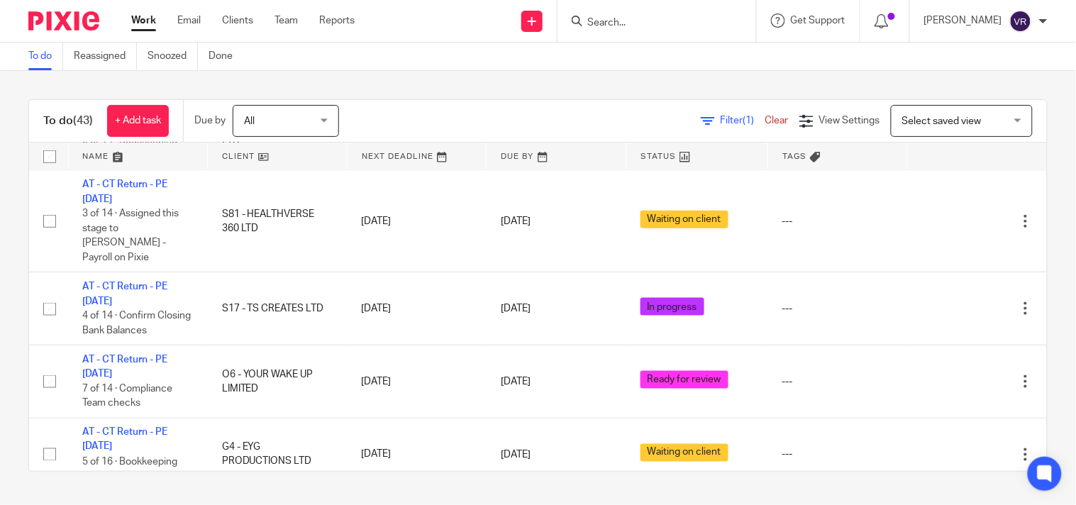
click at [633, 31] on div at bounding box center [657, 21] width 199 height 42
click at [633, 27] on input "Search" at bounding box center [650, 23] width 128 height 13
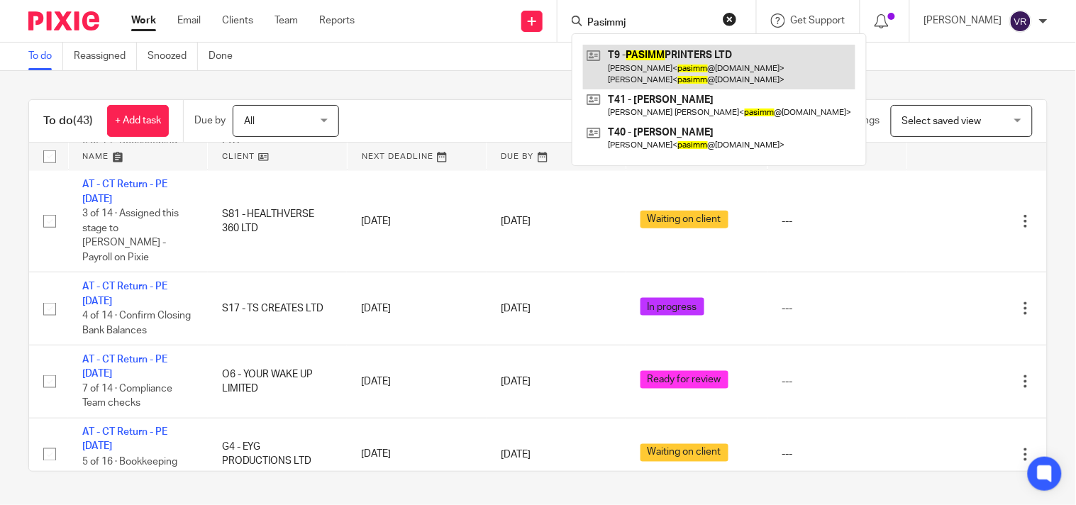
type input "Pasimmj"
click at [669, 60] on link at bounding box center [719, 67] width 272 height 44
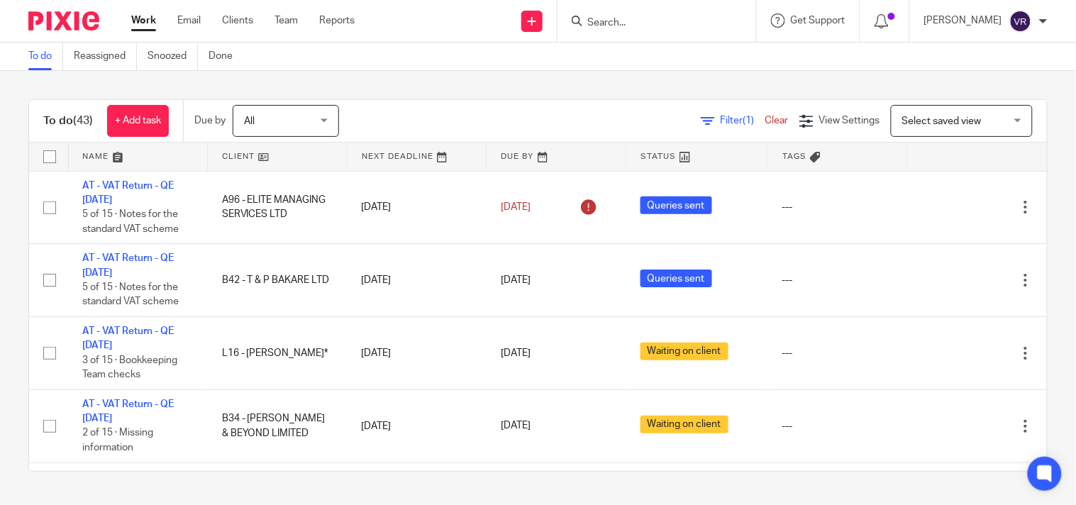
scroll to position [473, 0]
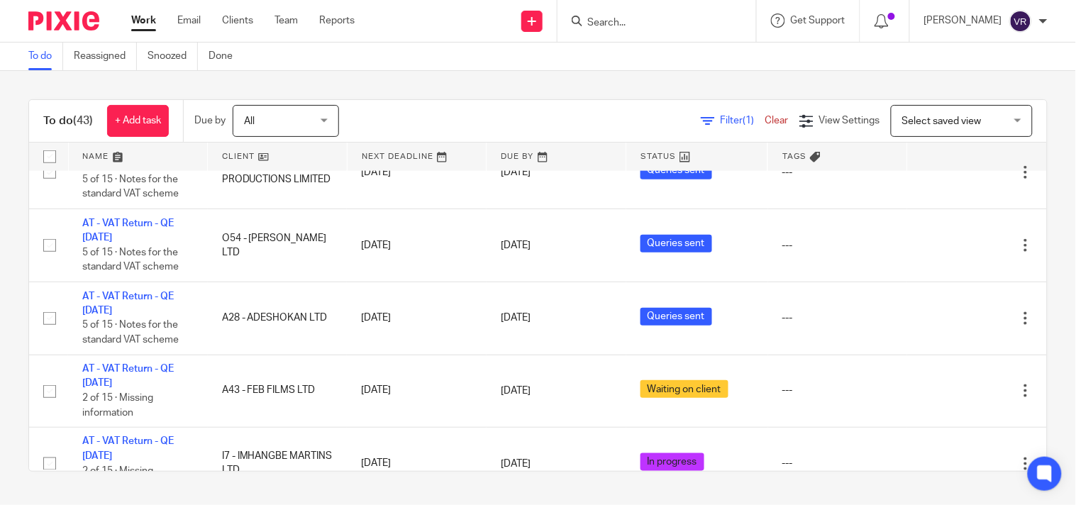
click at [143, 24] on link "Work" at bounding box center [143, 20] width 25 height 14
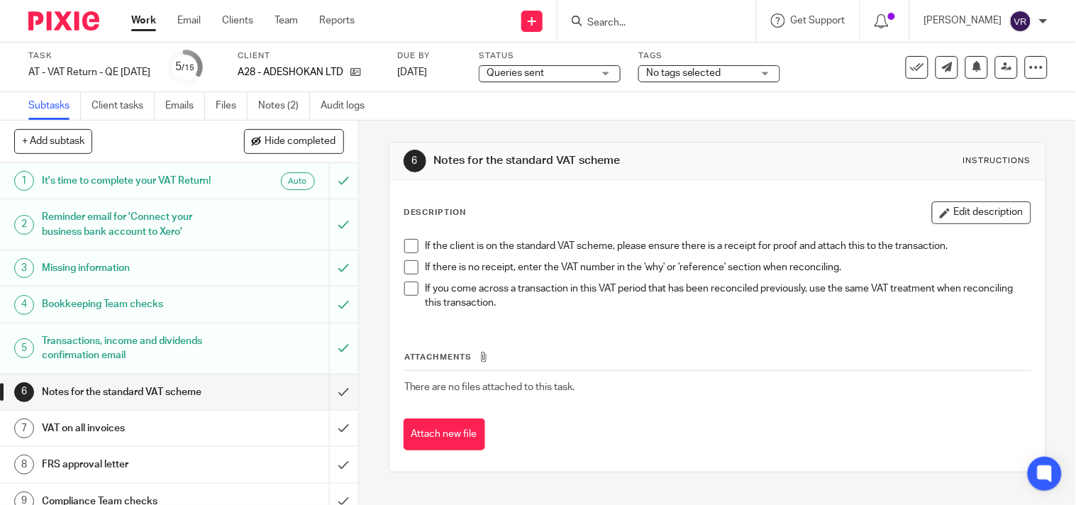
click at [621, 74] on div "Queries sent Queries sent" at bounding box center [550, 73] width 142 height 17
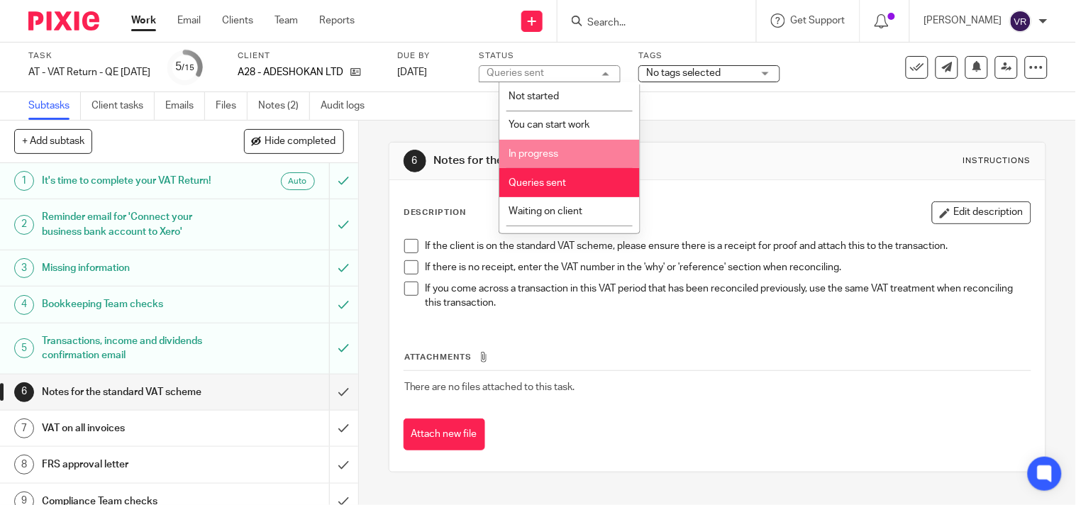
click at [571, 150] on li "In progress" at bounding box center [570, 154] width 140 height 29
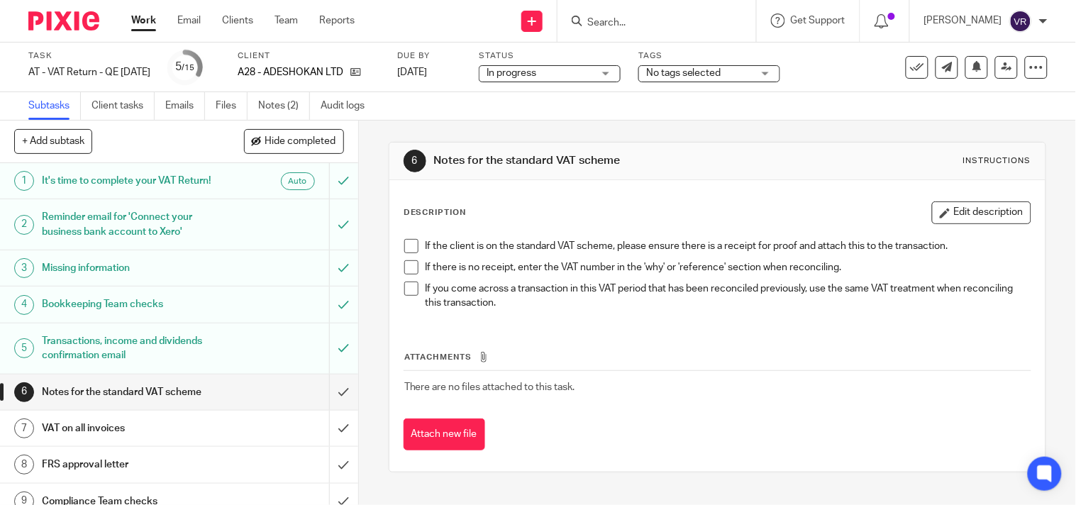
click at [599, 111] on div "Subtasks Client tasks Emails Files Notes (2) Audit logs" at bounding box center [538, 106] width 1076 height 28
click at [282, 110] on link "Notes (2)" at bounding box center [284, 106] width 52 height 28
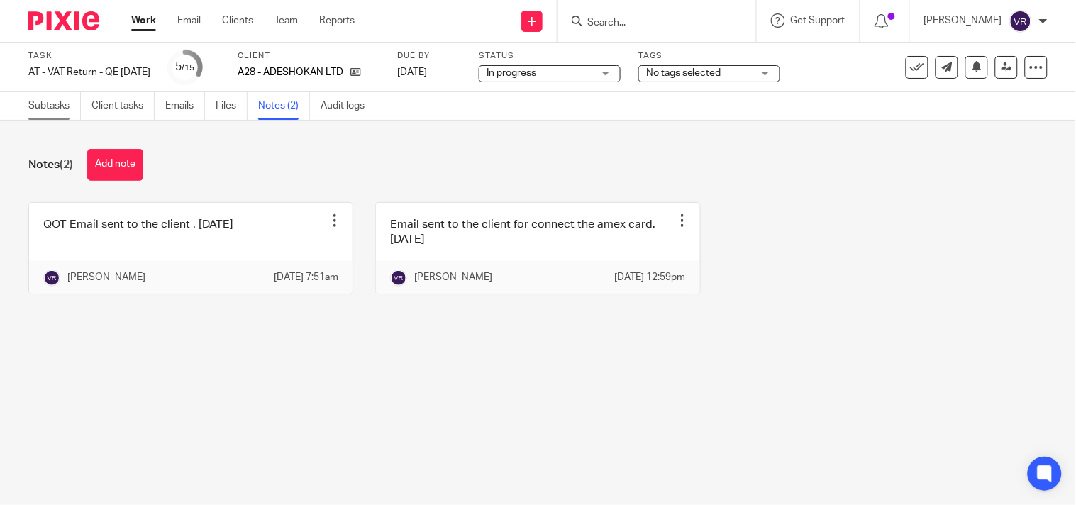
click at [70, 109] on link "Subtasks" at bounding box center [54, 106] width 53 height 28
